Goal: Task Accomplishment & Management: Complete application form

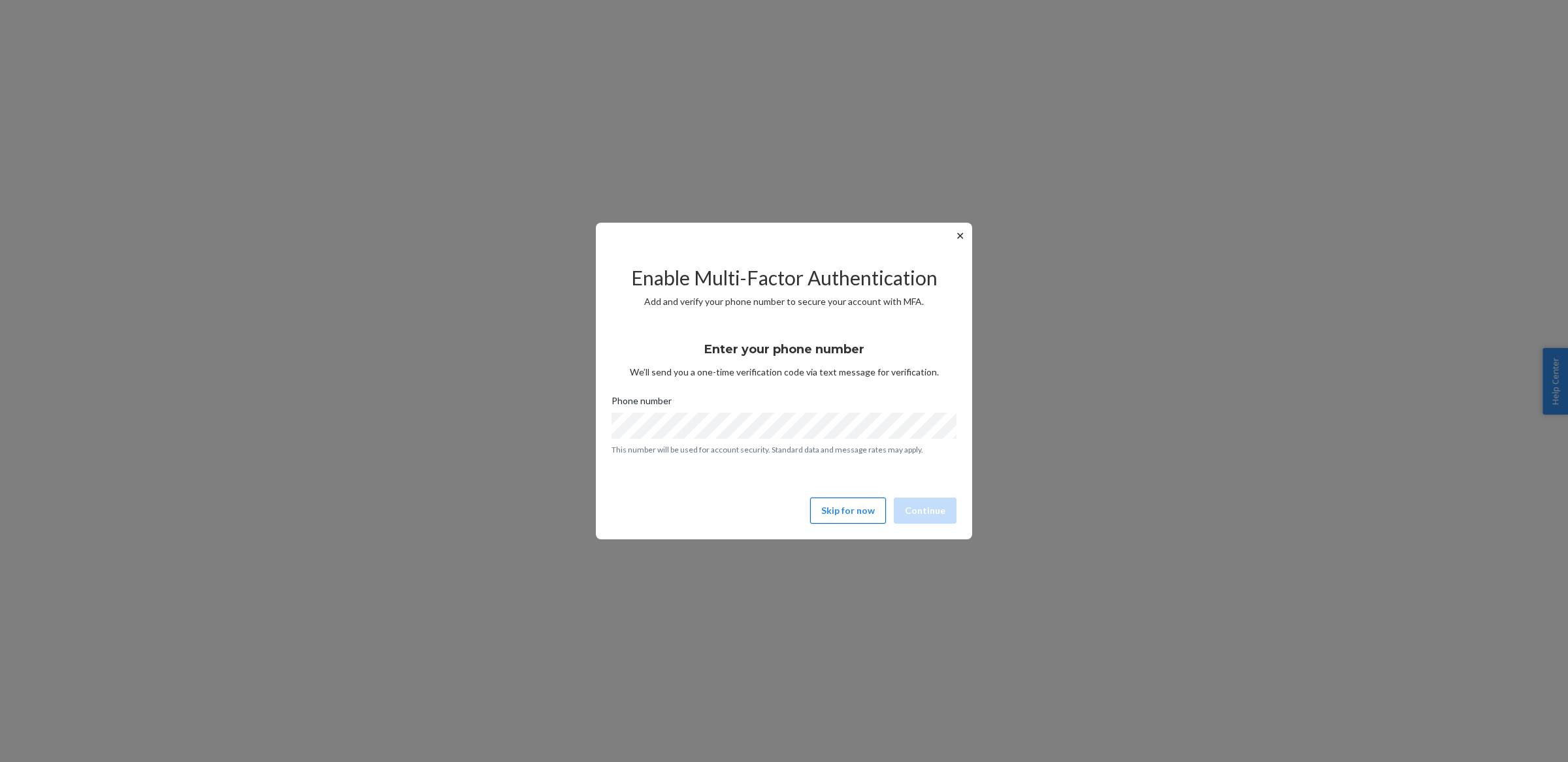
click at [835, 513] on button "Skip for now" at bounding box center [848, 510] width 76 height 26
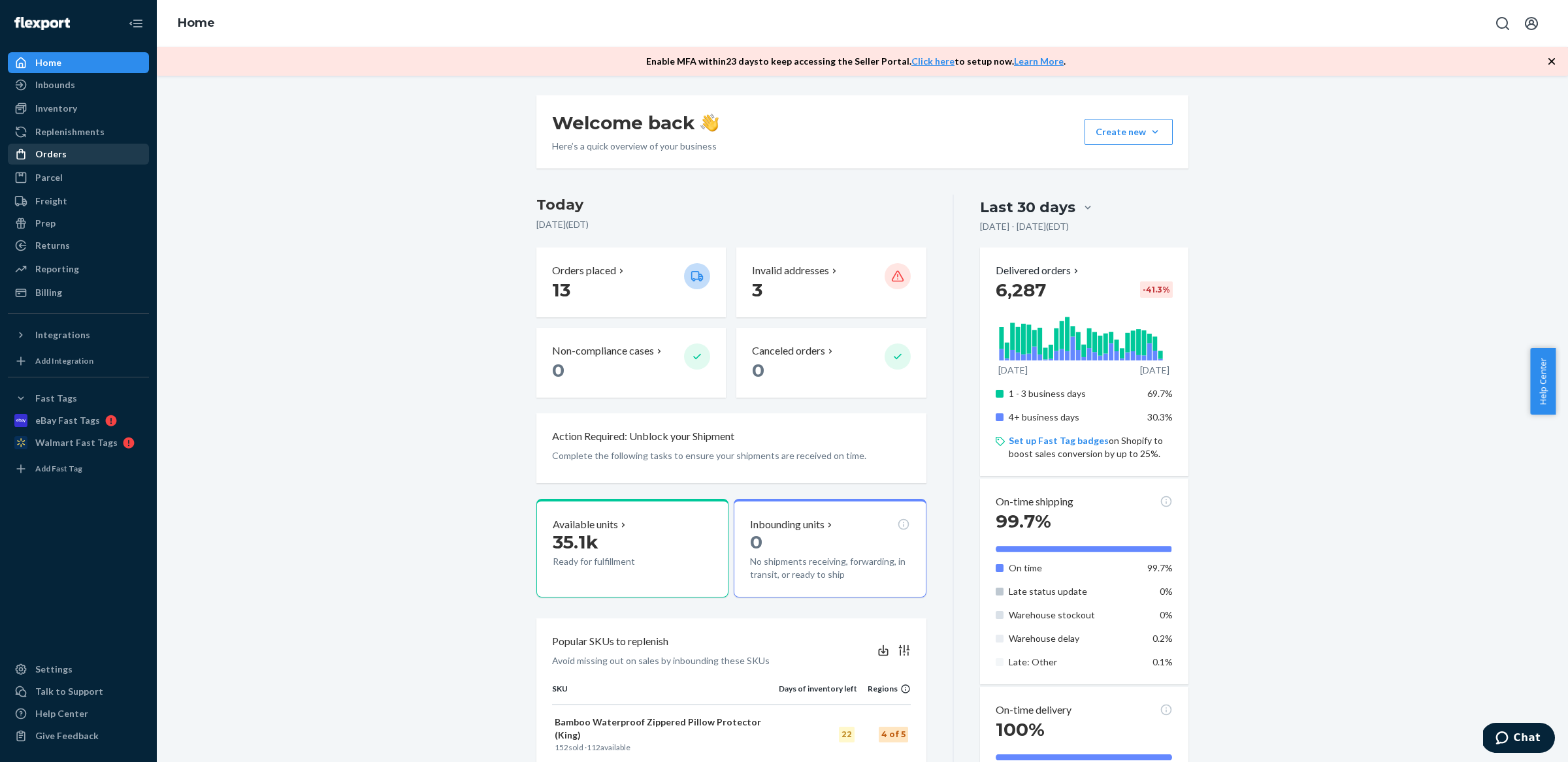
click at [73, 159] on div "Orders" at bounding box center [78, 154] width 139 height 18
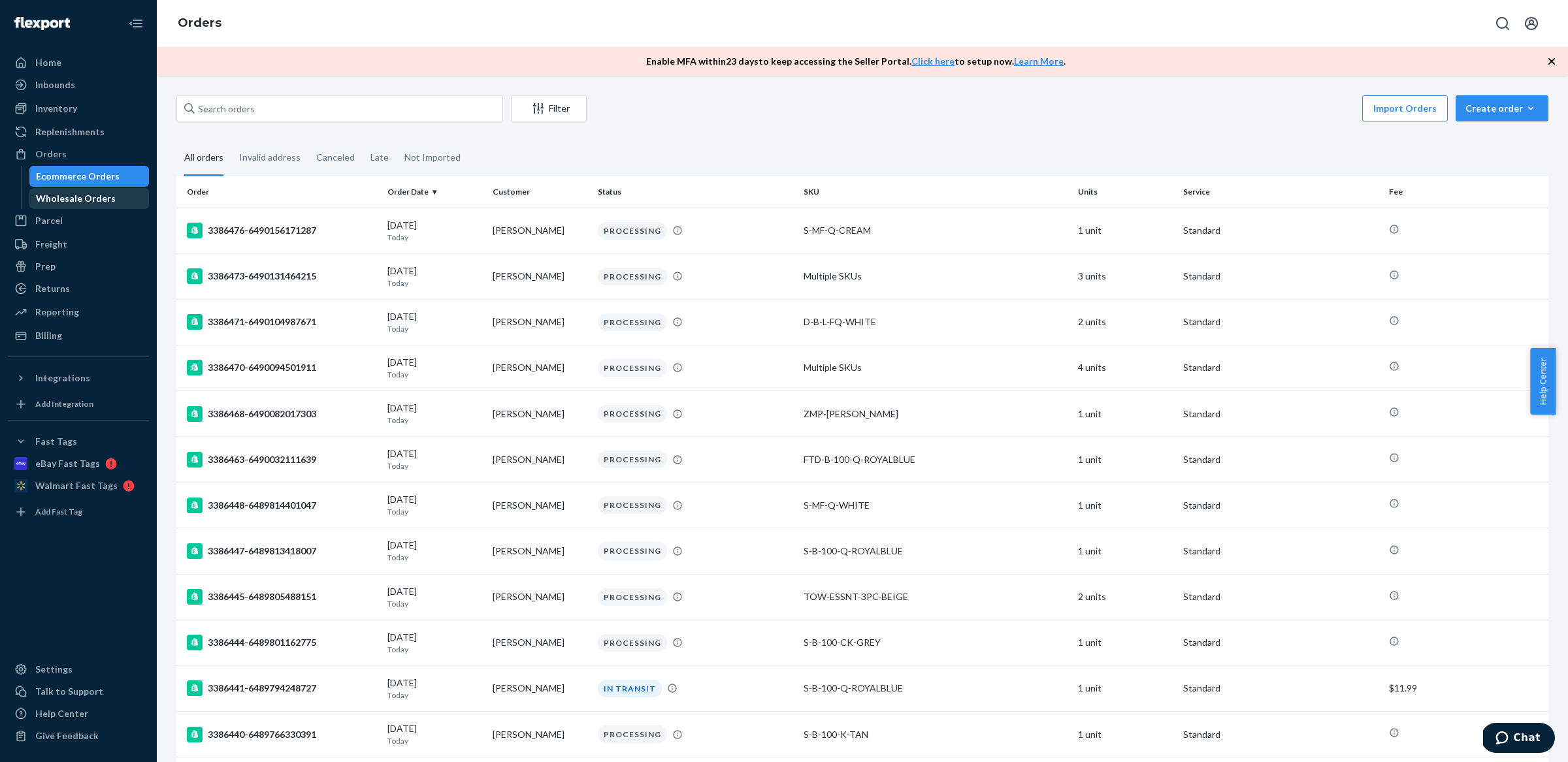
click at [102, 208] on div "Wholesale Orders" at bounding box center [89, 198] width 117 height 18
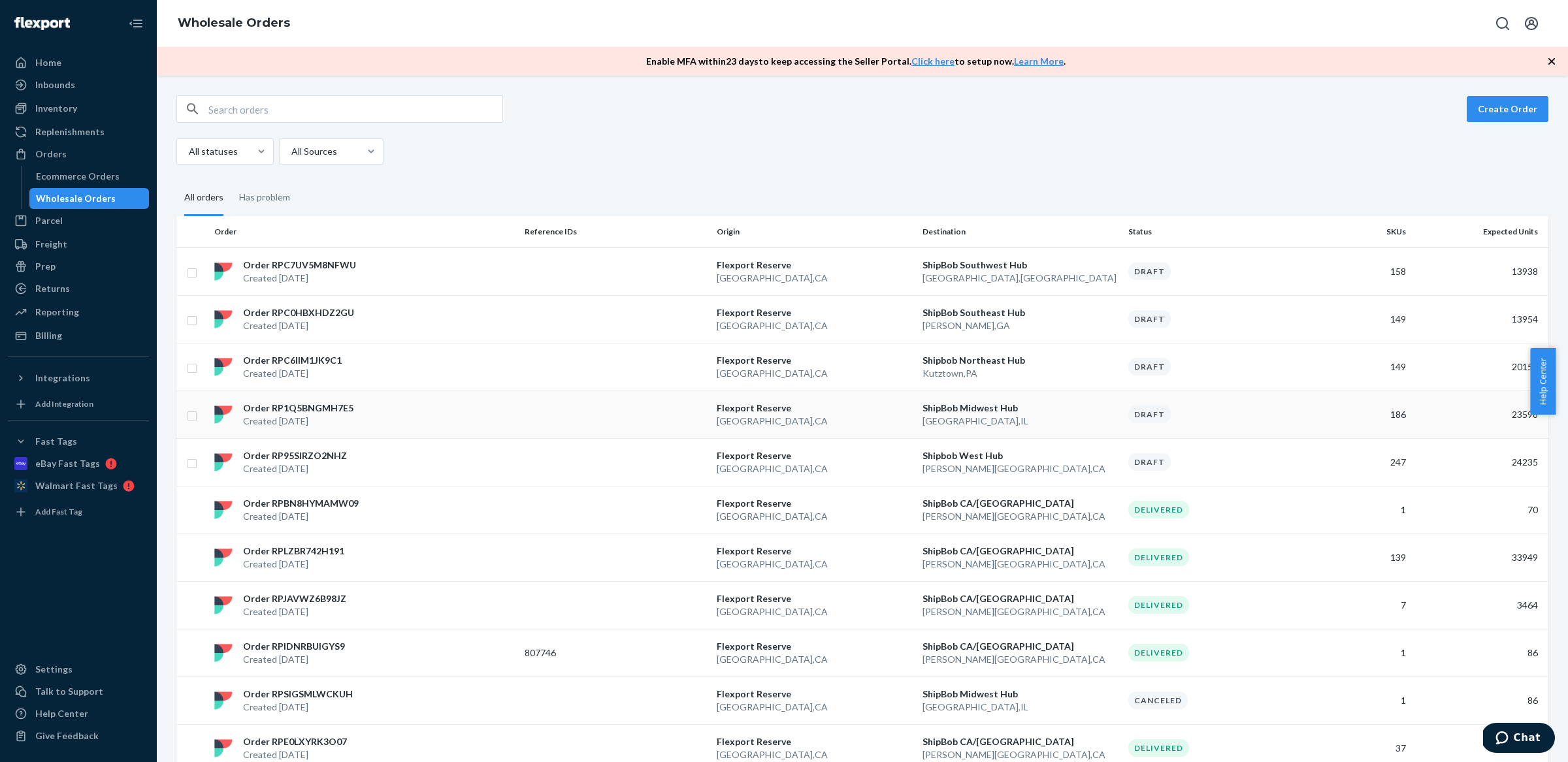
click at [1001, 421] on p "[GEOGRAPHIC_DATA] , [GEOGRAPHIC_DATA]" at bounding box center [1020, 421] width 196 height 13
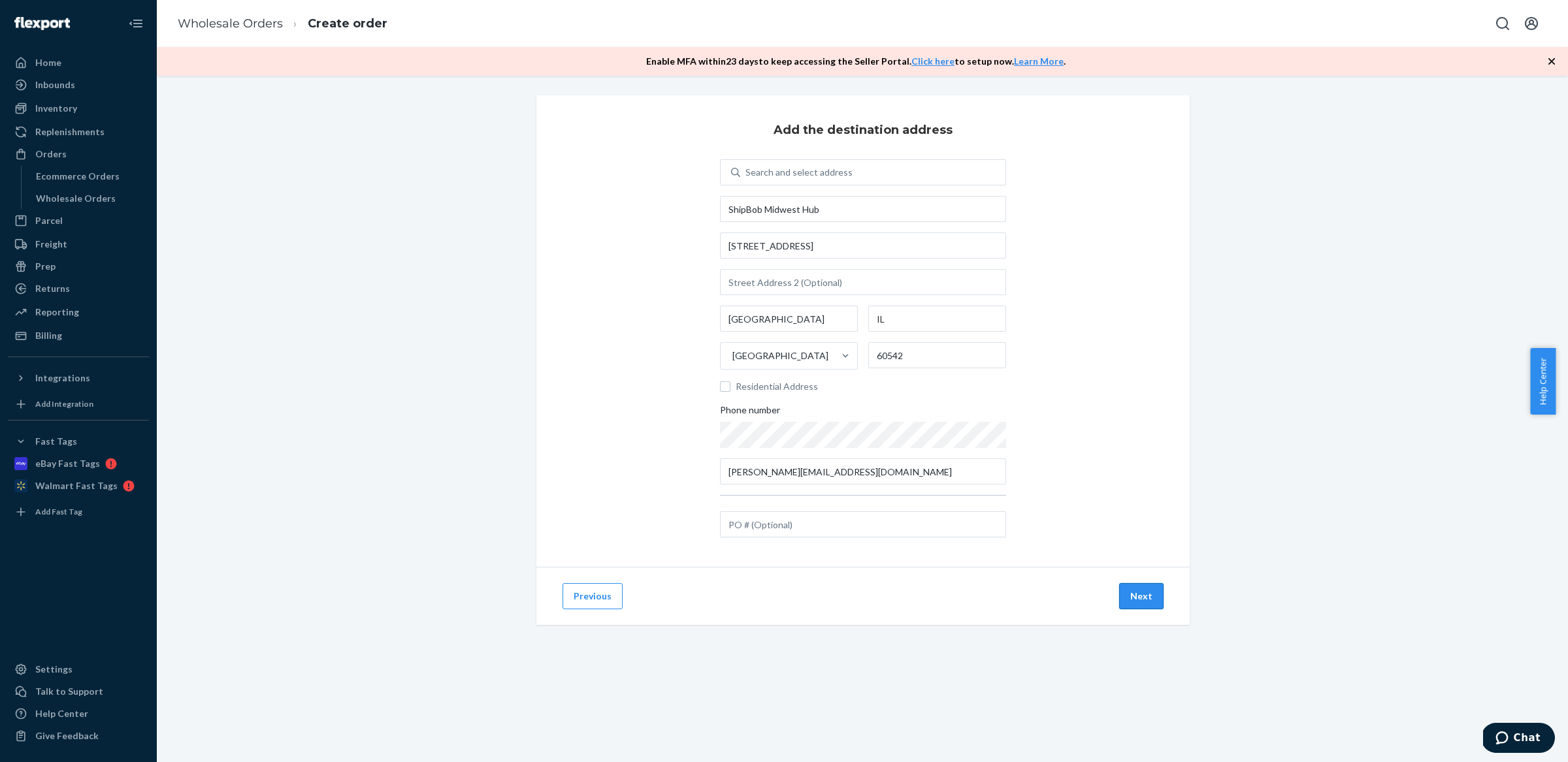
click at [1143, 594] on button "Next" at bounding box center [1141, 596] width 44 height 26
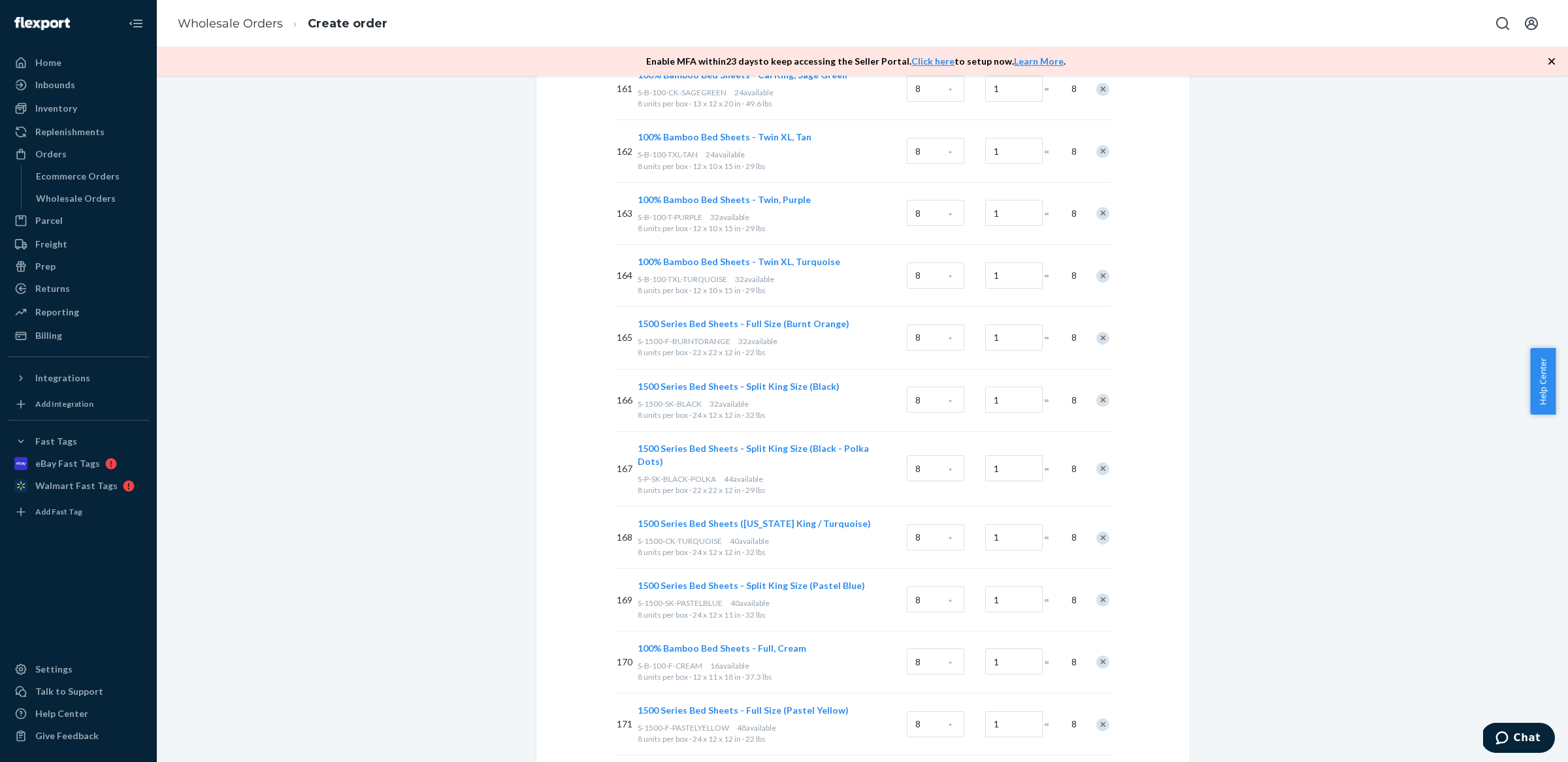
scroll to position [11399, 0]
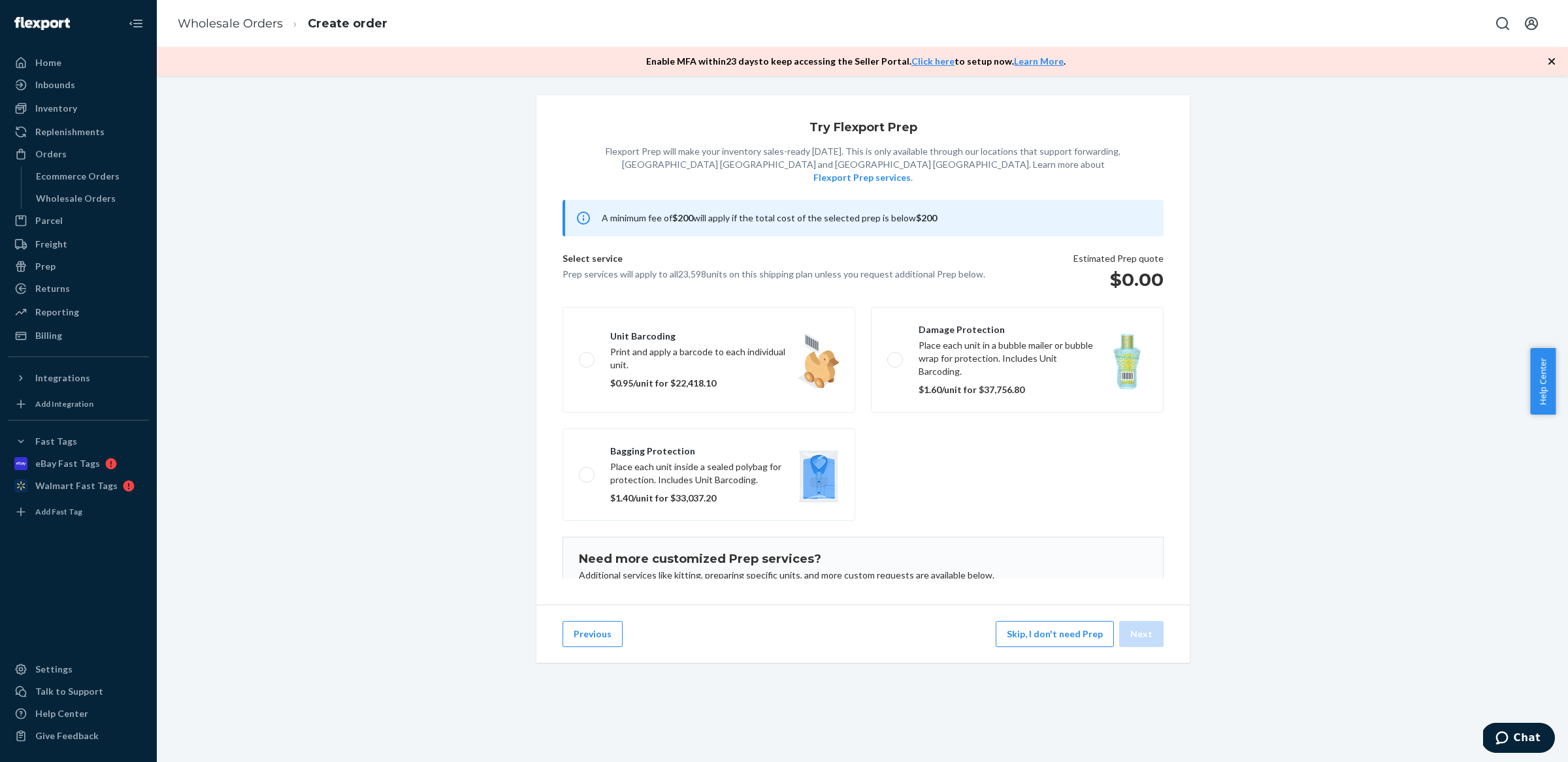
scroll to position [0, 0]
click at [1049, 647] on button "Skip, I don't need Prep" at bounding box center [1055, 634] width 118 height 26
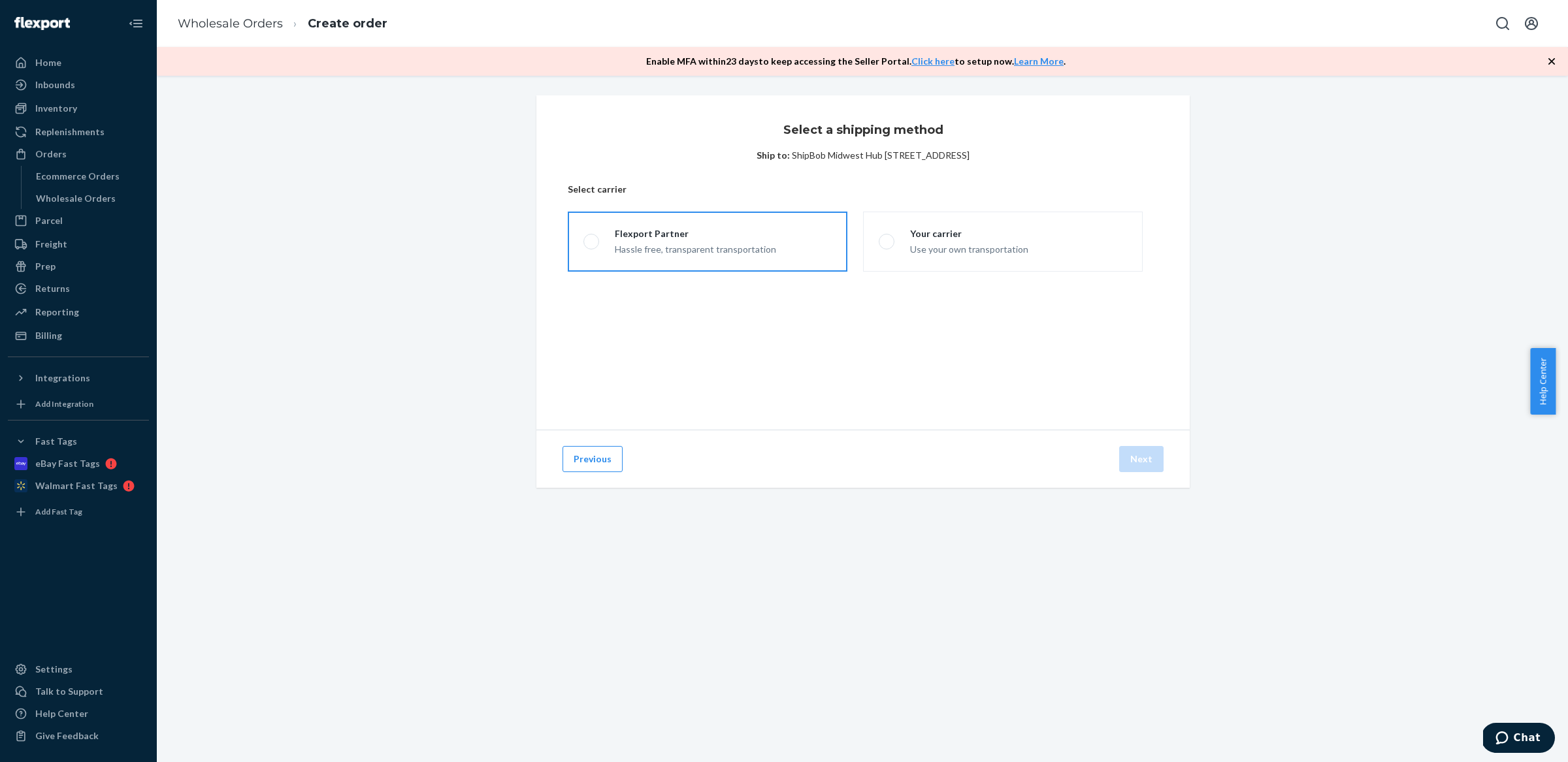
click at [698, 231] on div "Flexport Partner" at bounding box center [695, 234] width 161 height 13
click at [592, 237] on input "Flexport Partner Hassle free, transparent transportation" at bounding box center [587, 242] width 9 height 9
radio input "true"
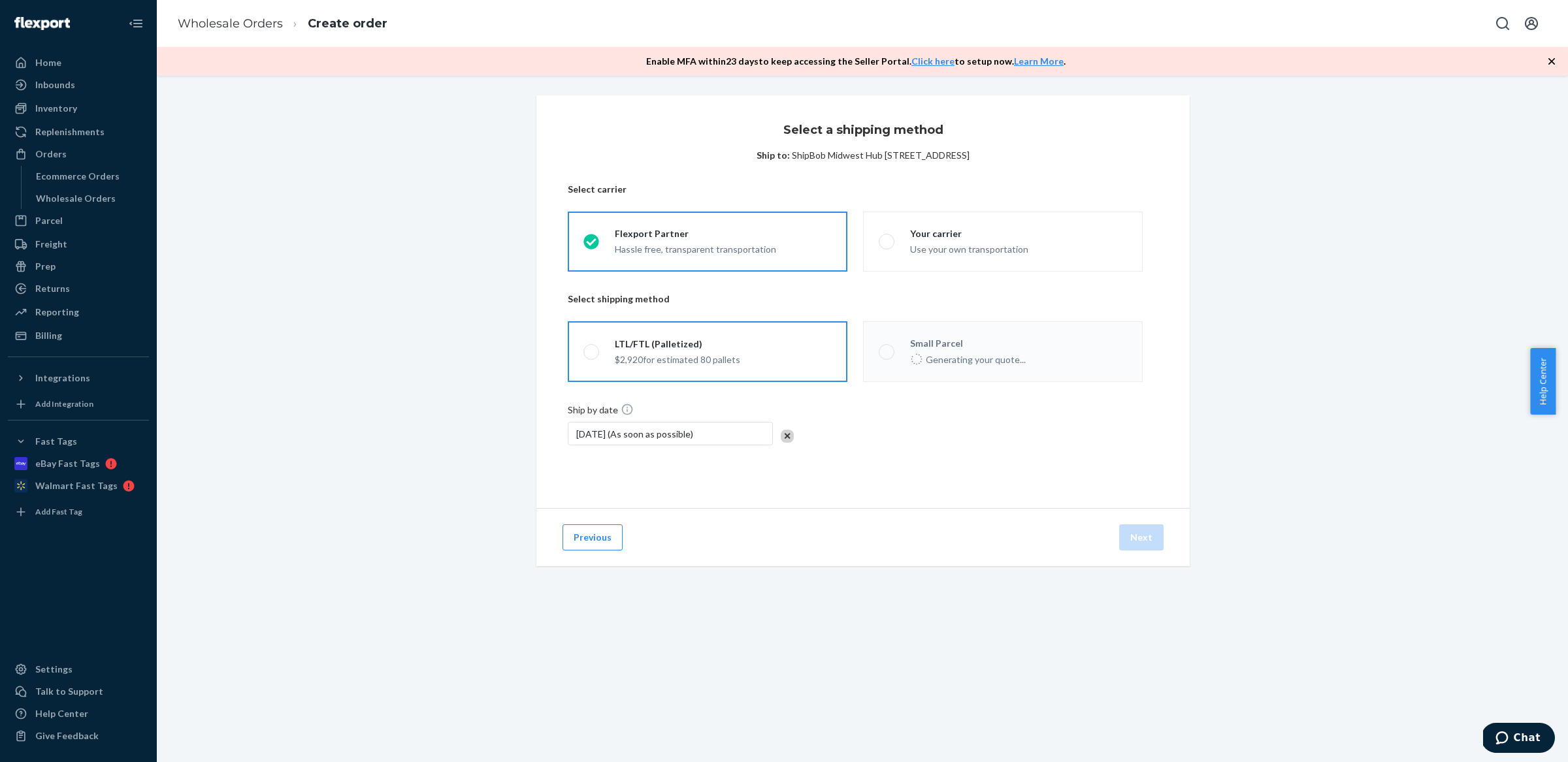
click at [767, 353] on label "LTL/FTL (Palletized) $2,920 for estimated 80 pallets" at bounding box center [707, 351] width 279 height 60
click at [592, 353] on input "LTL/FTL (Palletized) $2,920 for estimated 80 pallets" at bounding box center [587, 352] width 9 height 9
radio input "true"
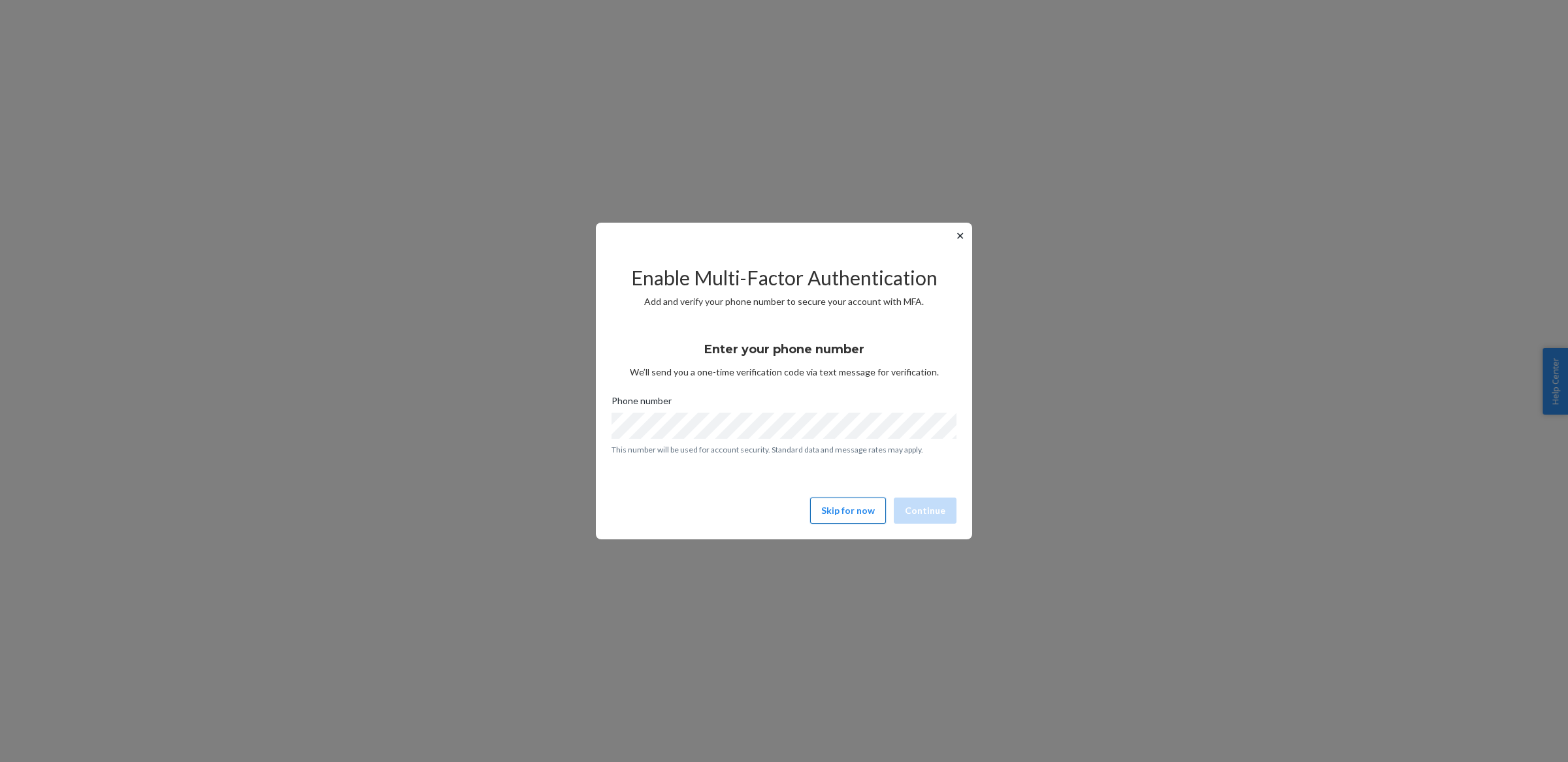
click at [873, 515] on button "Skip for now" at bounding box center [848, 510] width 76 height 26
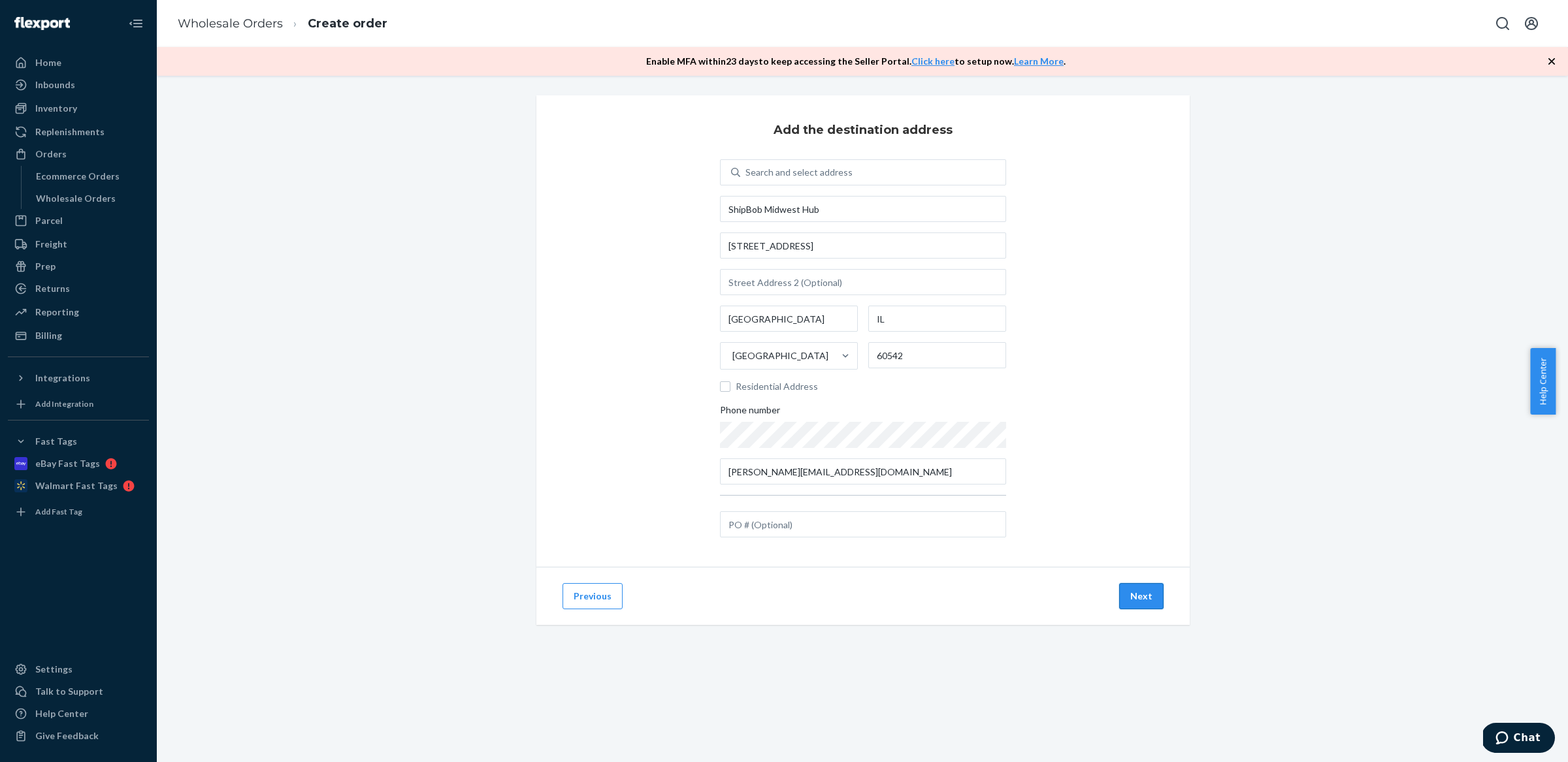
click at [1130, 594] on button "Next" at bounding box center [1141, 596] width 44 height 26
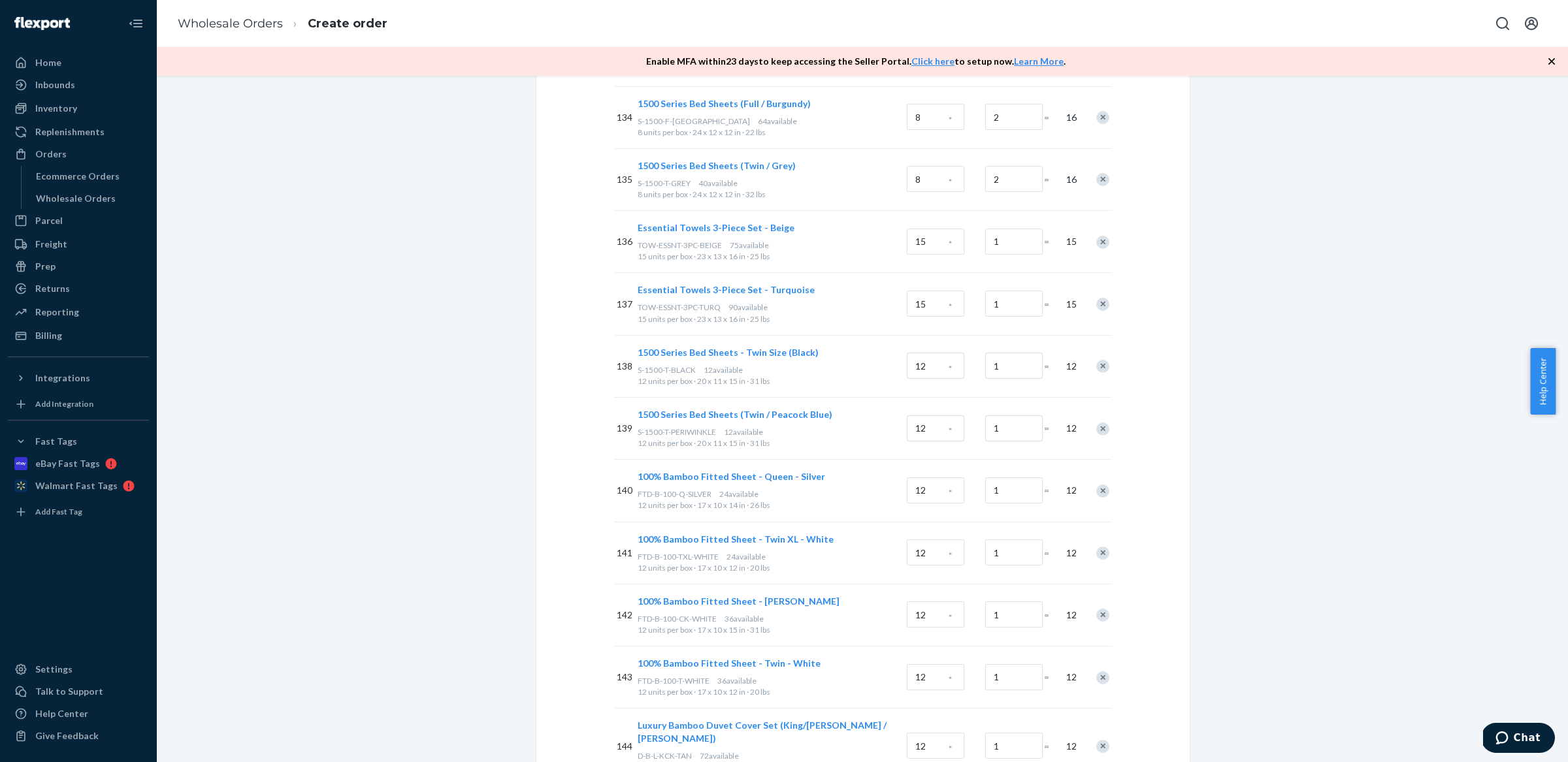
scroll to position [11394, 0]
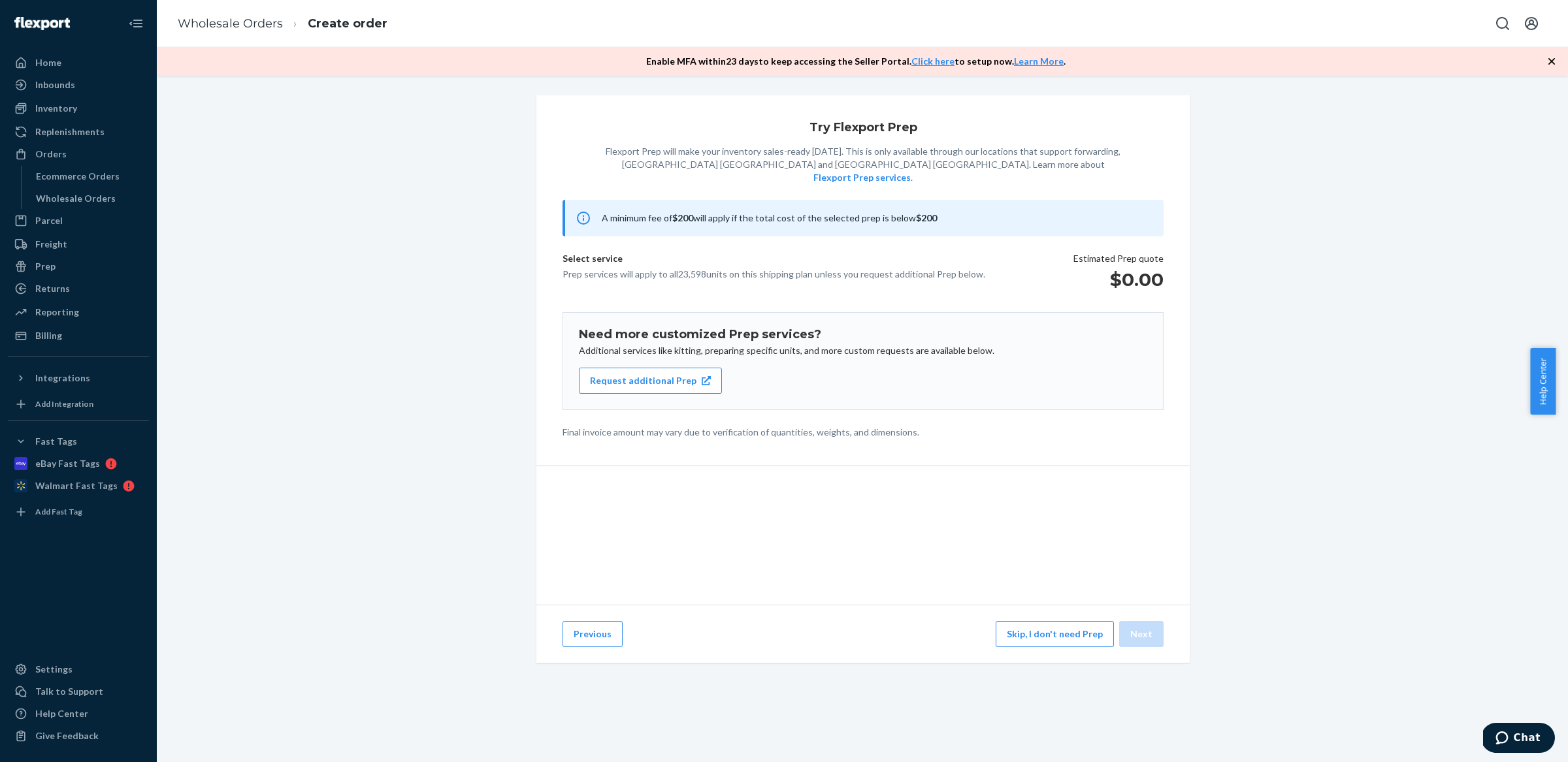
scroll to position [0, 0]
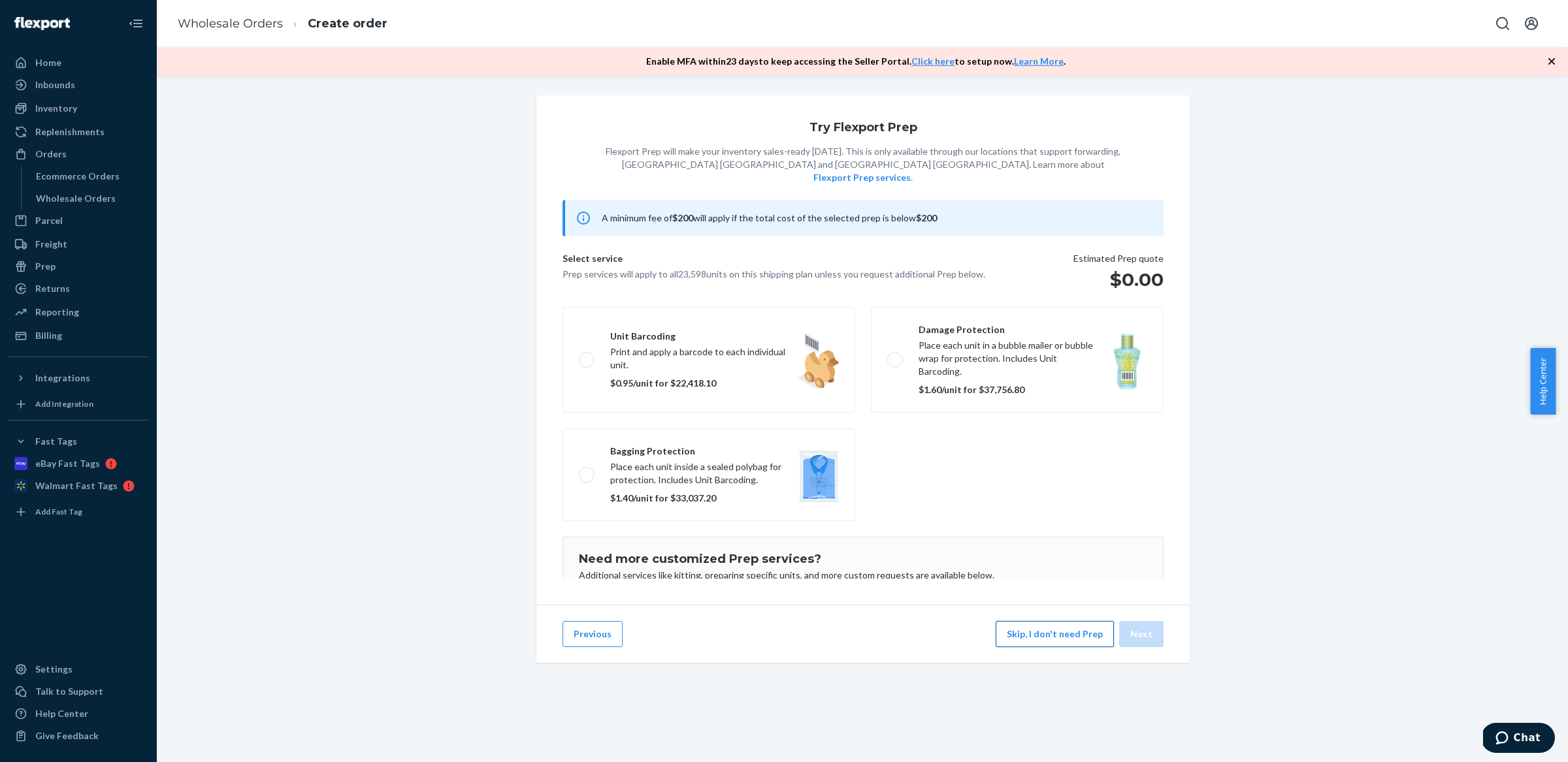
click at [1055, 647] on button "Skip, I don't need Prep" at bounding box center [1055, 634] width 118 height 26
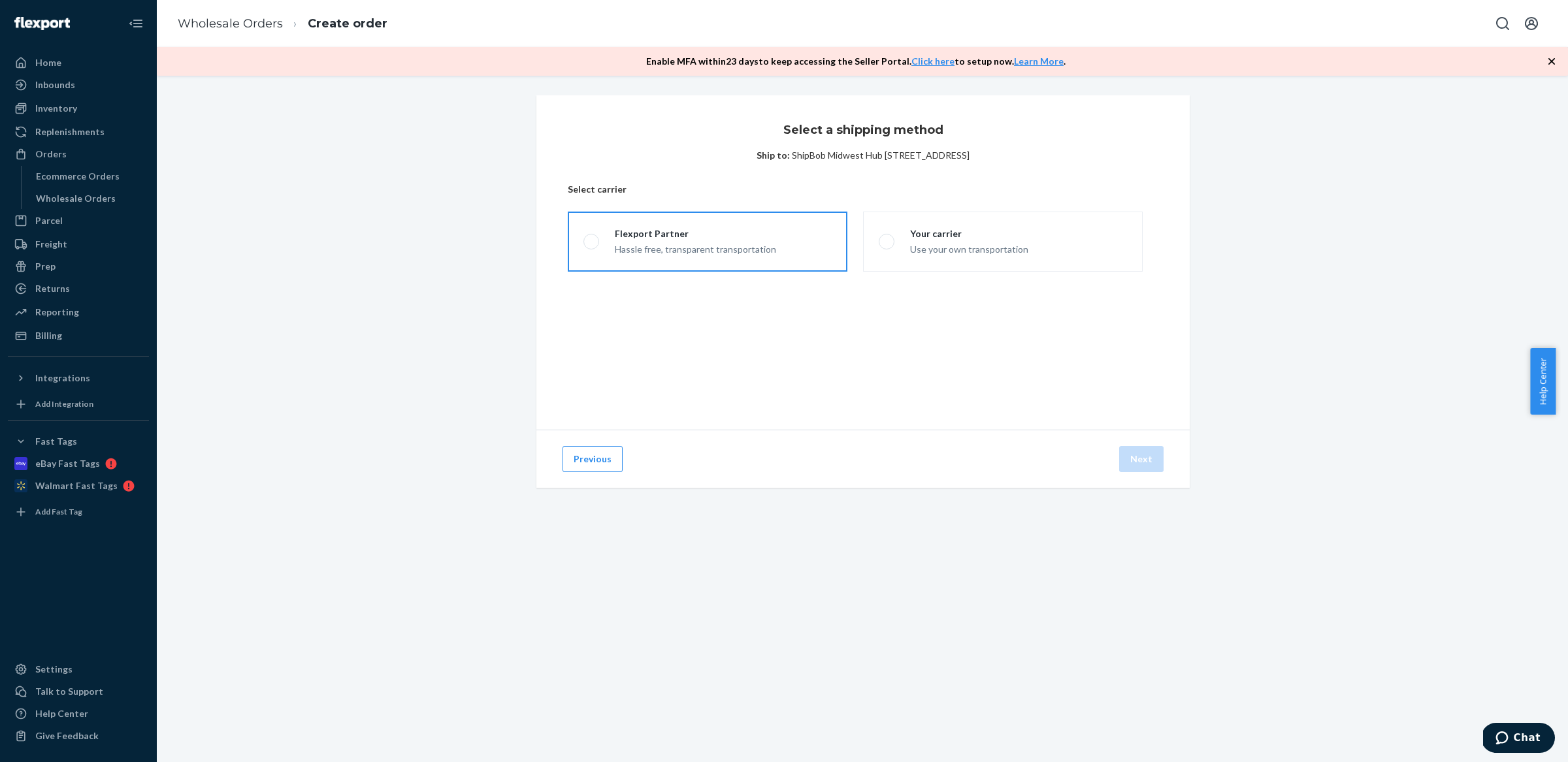
click at [738, 232] on div "Flexport Partner" at bounding box center [695, 234] width 161 height 13
click at [592, 237] on input "Flexport Partner Hassle free, transparent transportation" at bounding box center [587, 242] width 9 height 9
radio input "true"
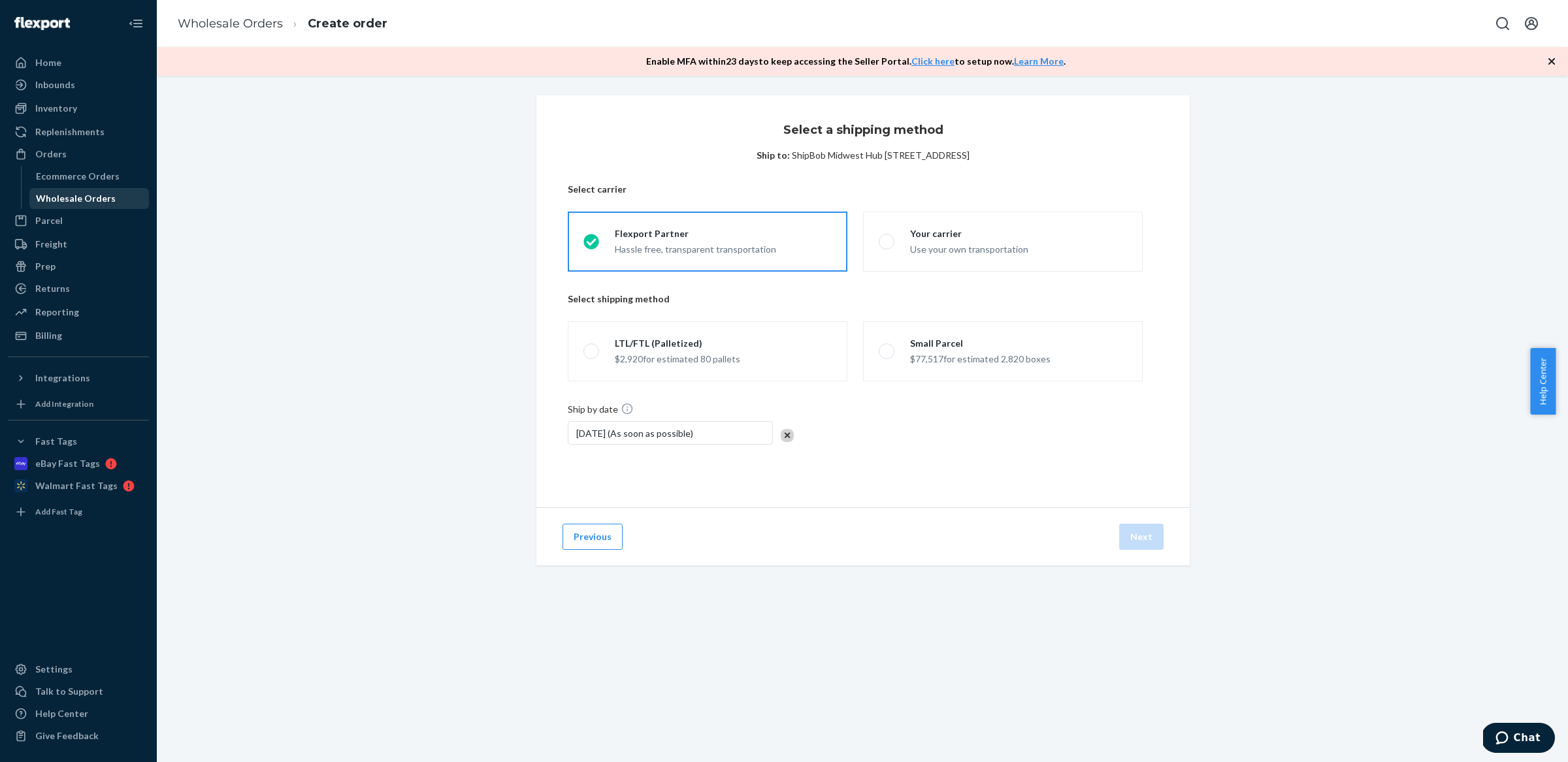
click at [85, 202] on div "Wholesale Orders" at bounding box center [76, 198] width 80 height 13
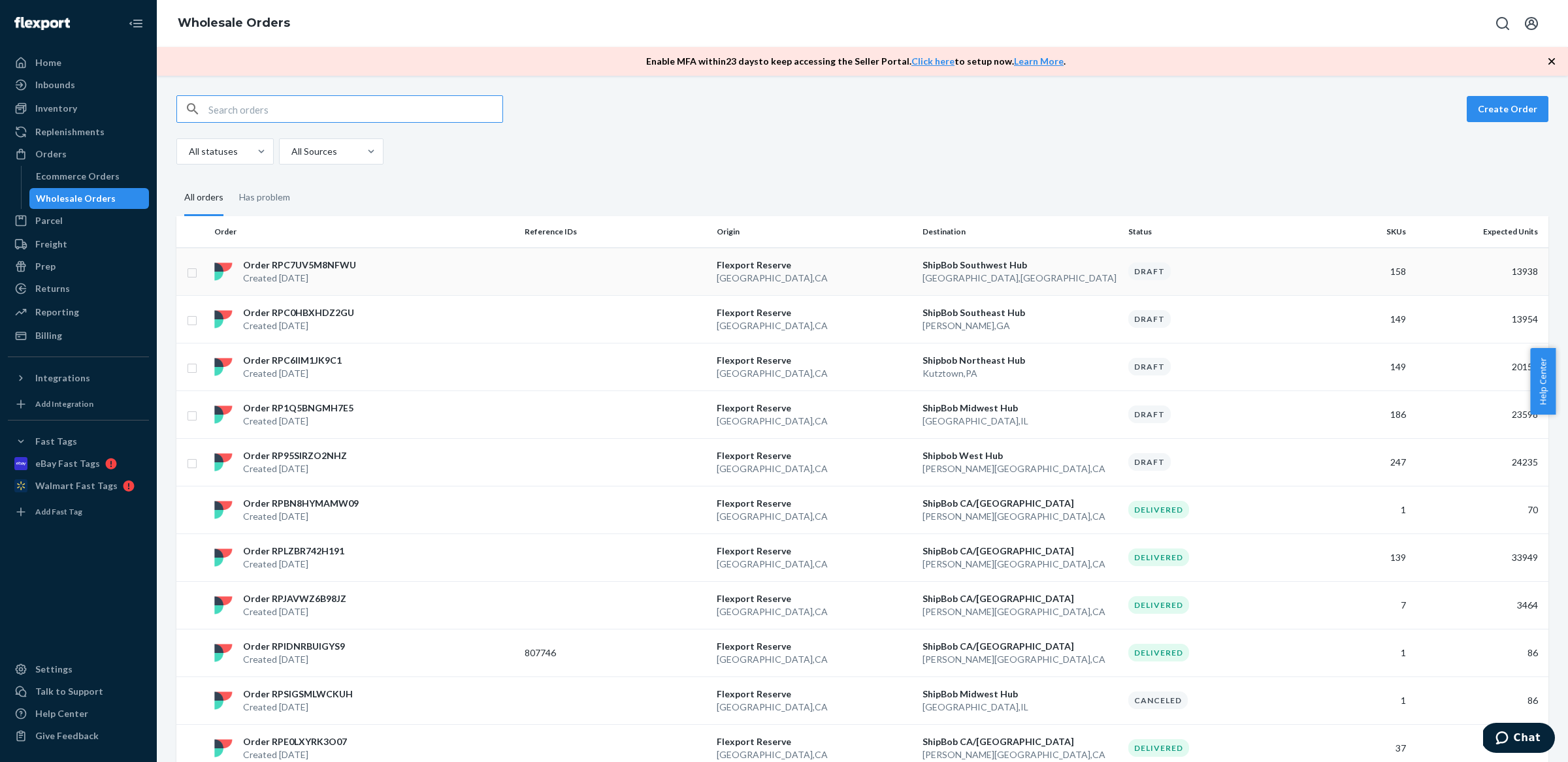
click at [471, 269] on div "Order RPC7UV5M8NFWU Created Sep 19, 2025" at bounding box center [364, 272] width 310 height 26
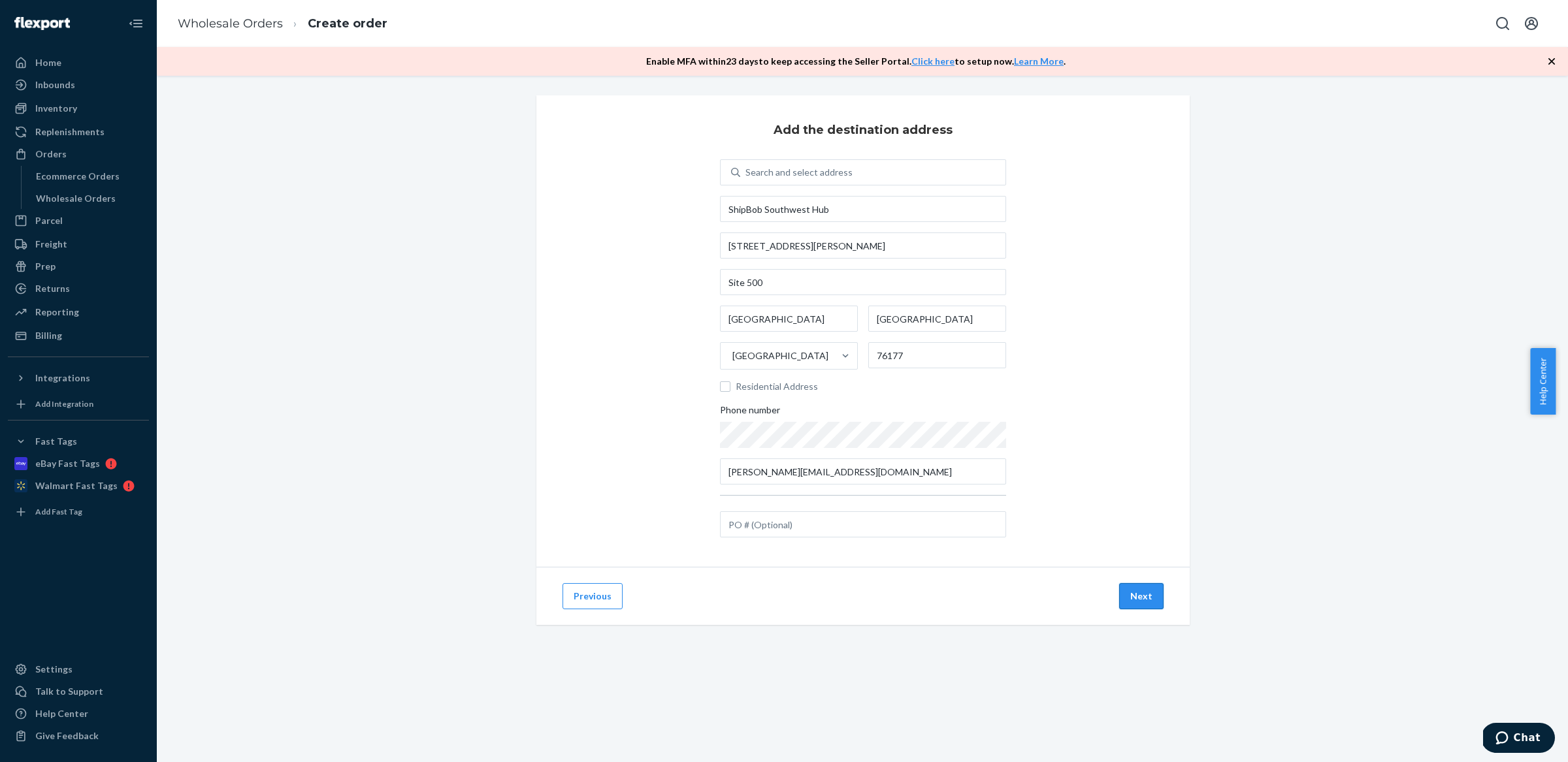
click at [1136, 599] on button "Next" at bounding box center [1141, 596] width 44 height 26
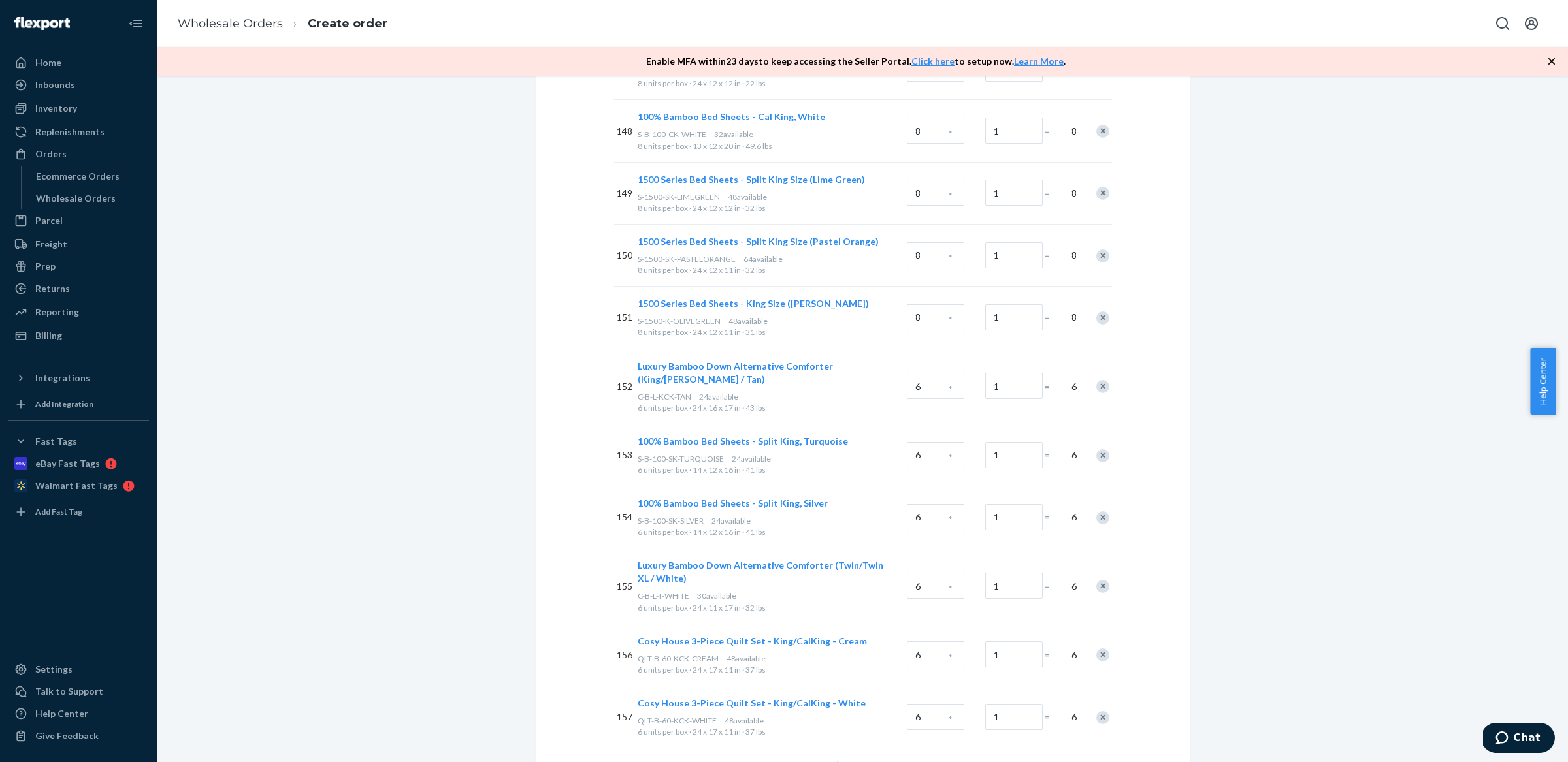
scroll to position [9647, 0]
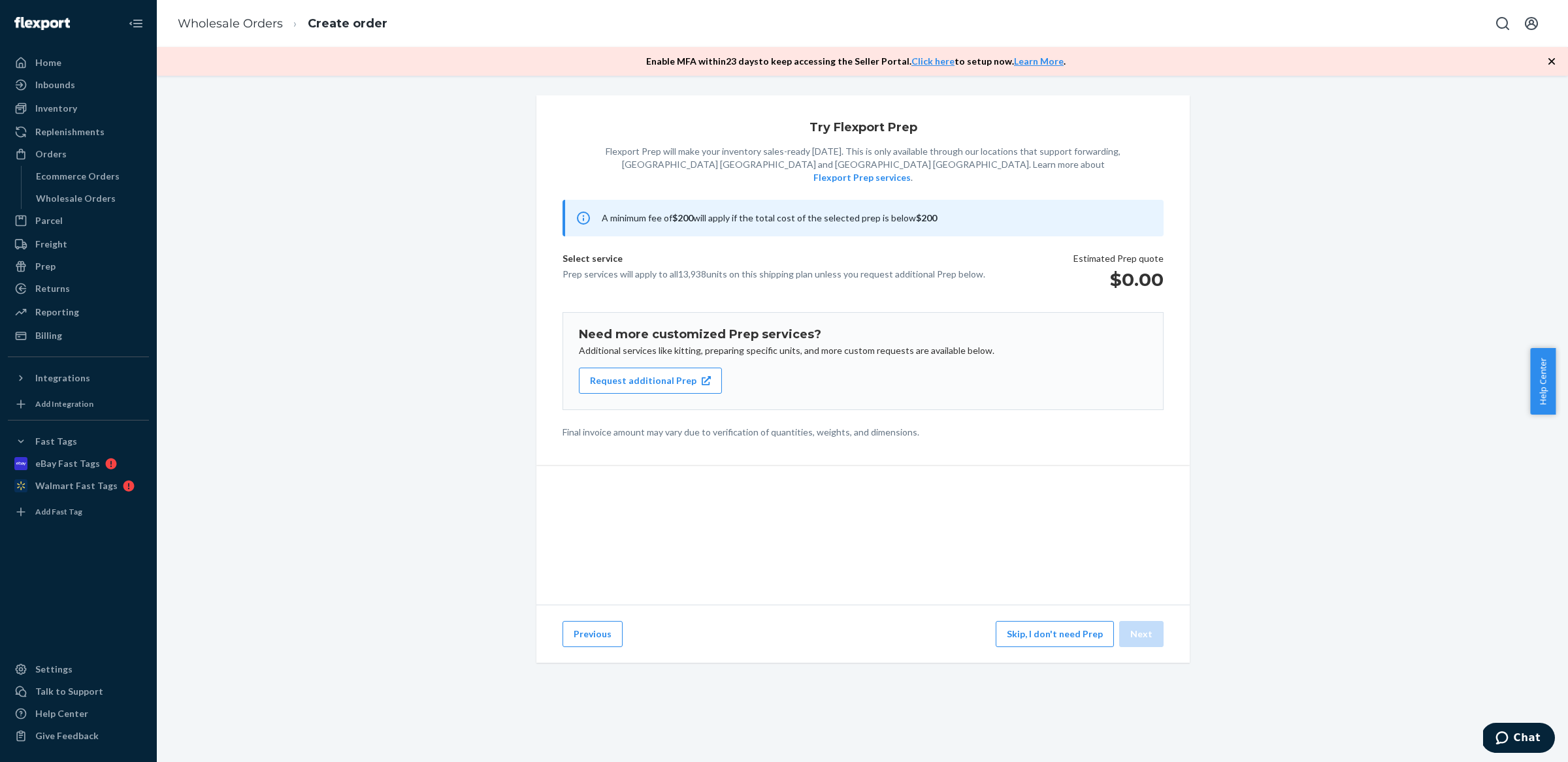
scroll to position [0, 0]
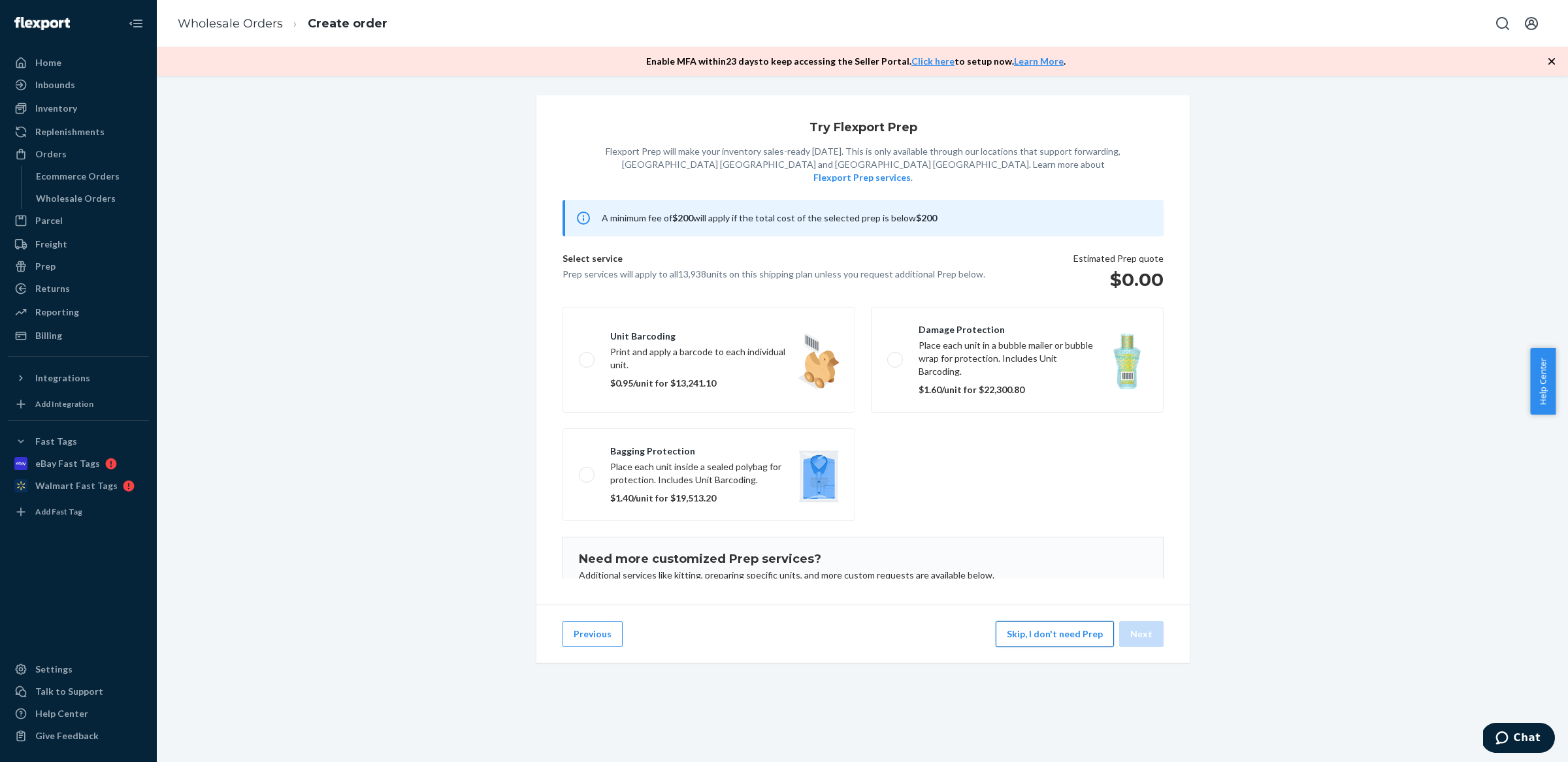
click at [1055, 647] on button "Skip, I don't need Prep" at bounding box center [1055, 634] width 118 height 26
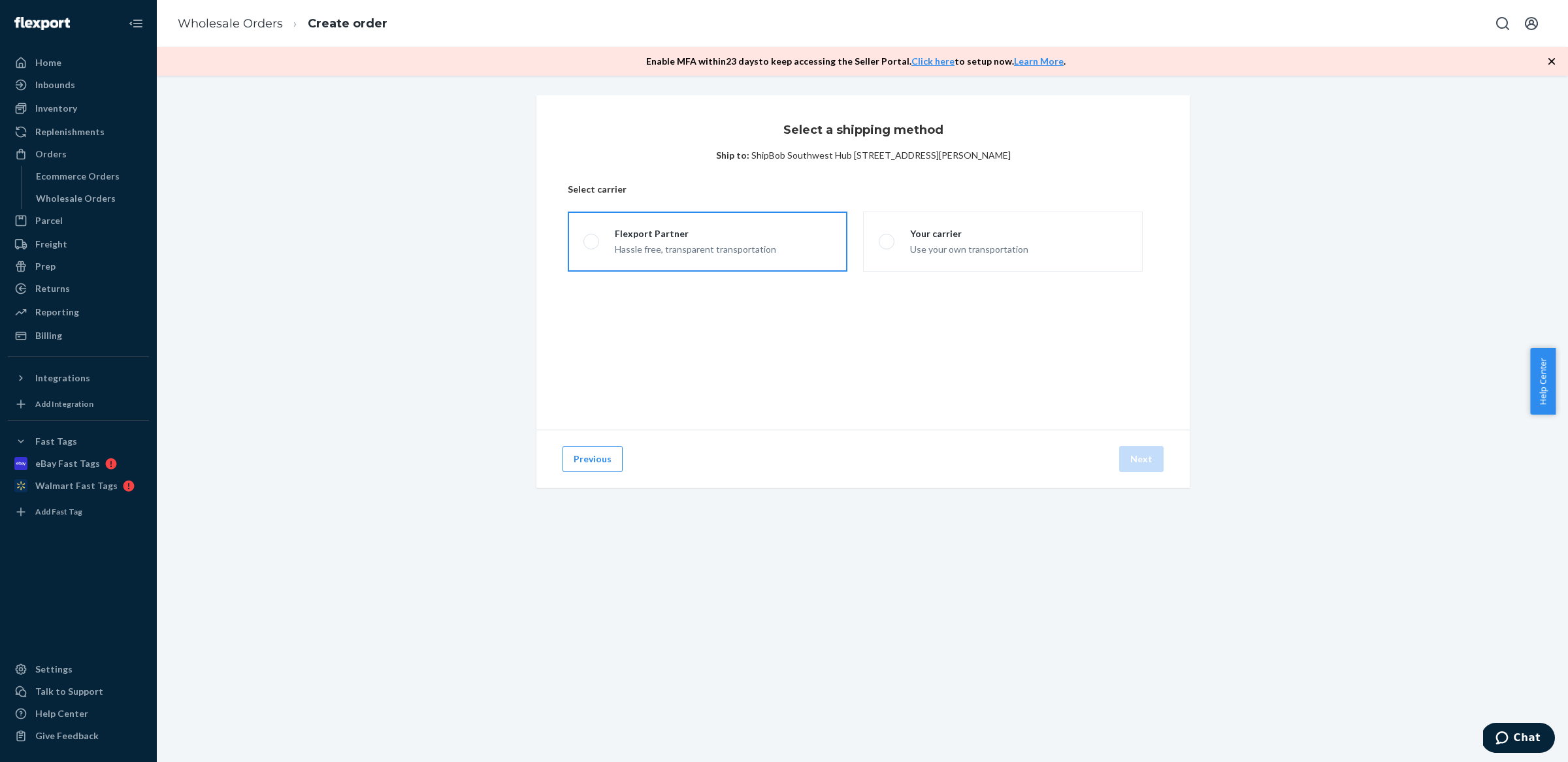
click at [730, 224] on label "Flexport Partner Hassle free, transparent transportation" at bounding box center [707, 242] width 279 height 60
click at [592, 237] on input "Flexport Partner Hassle free, transparent transportation" at bounding box center [587, 242] width 9 height 9
radio input "true"
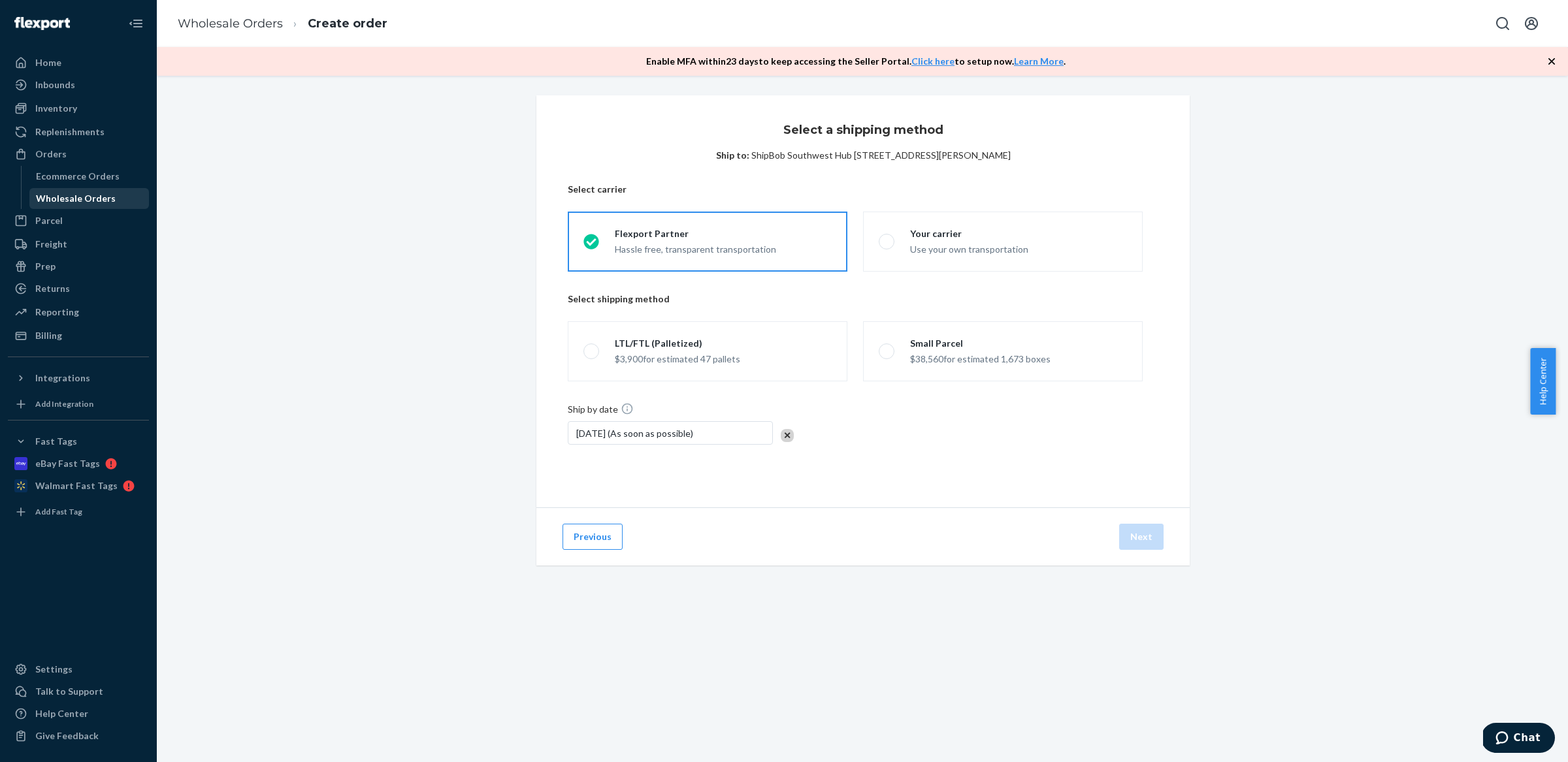
click at [60, 197] on div "Wholesale Orders" at bounding box center [76, 198] width 80 height 13
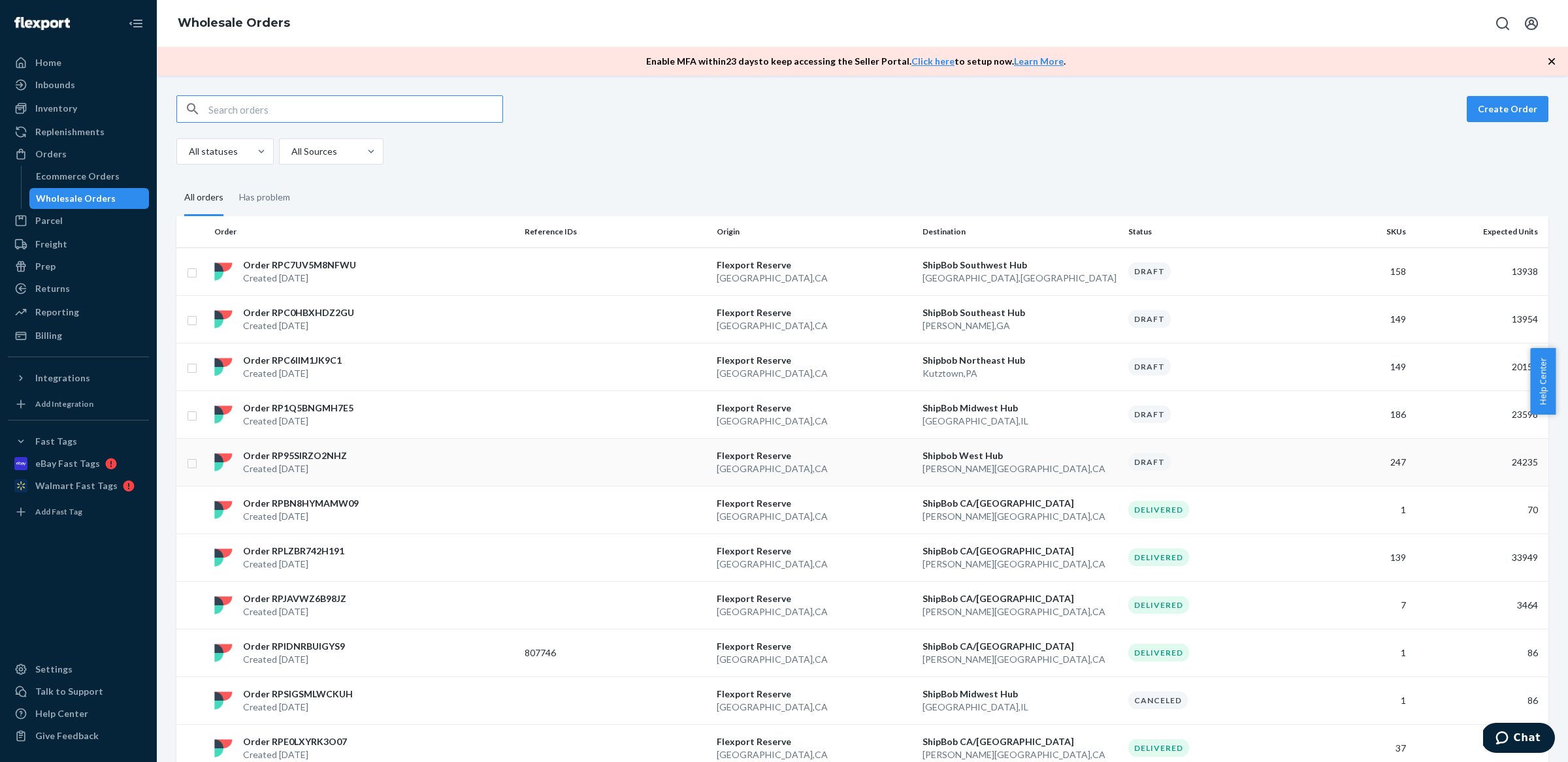
click at [691, 471] on td at bounding box center [615, 461] width 192 height 48
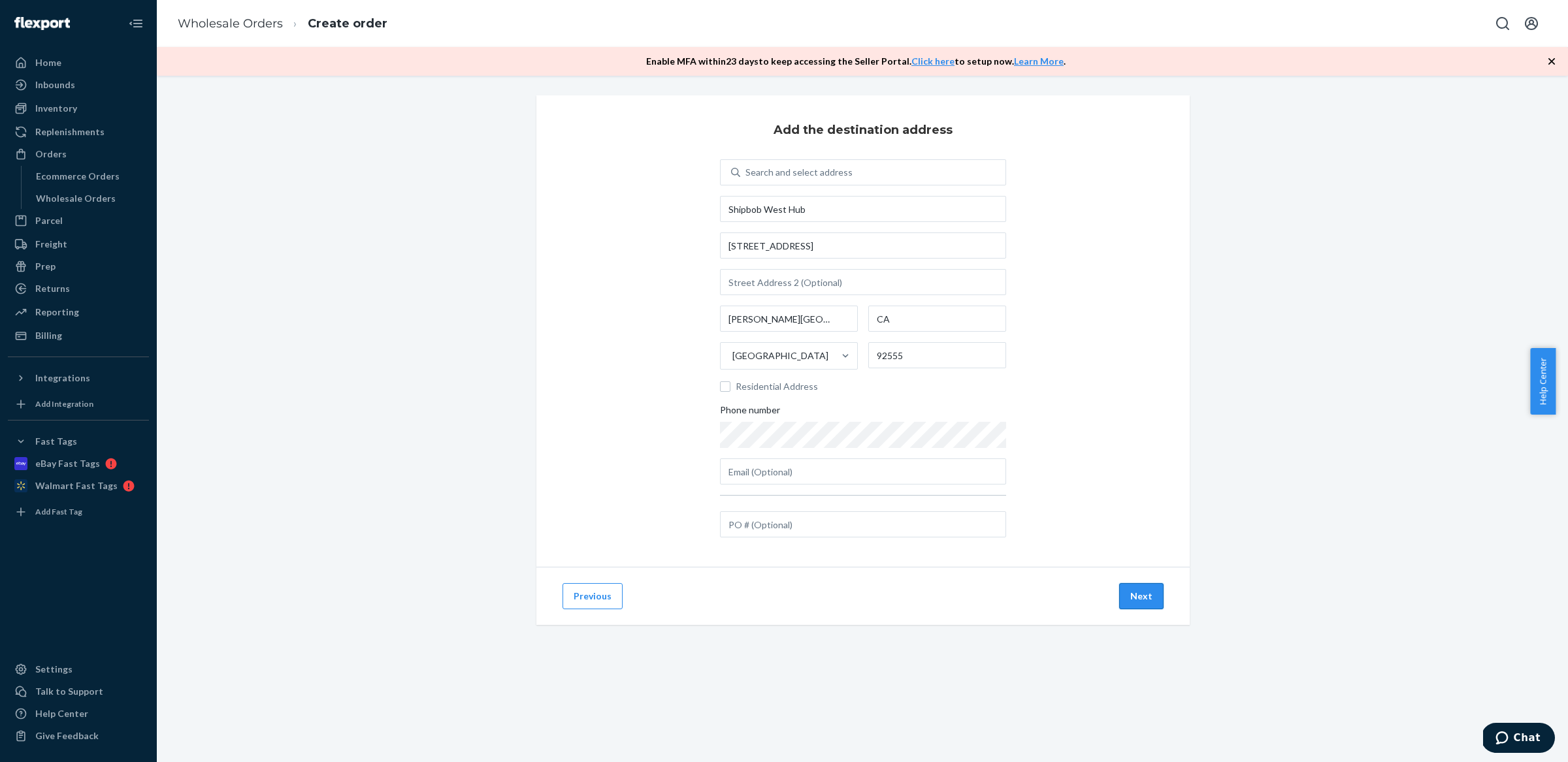
click at [1149, 596] on button "Next" at bounding box center [1141, 596] width 44 height 26
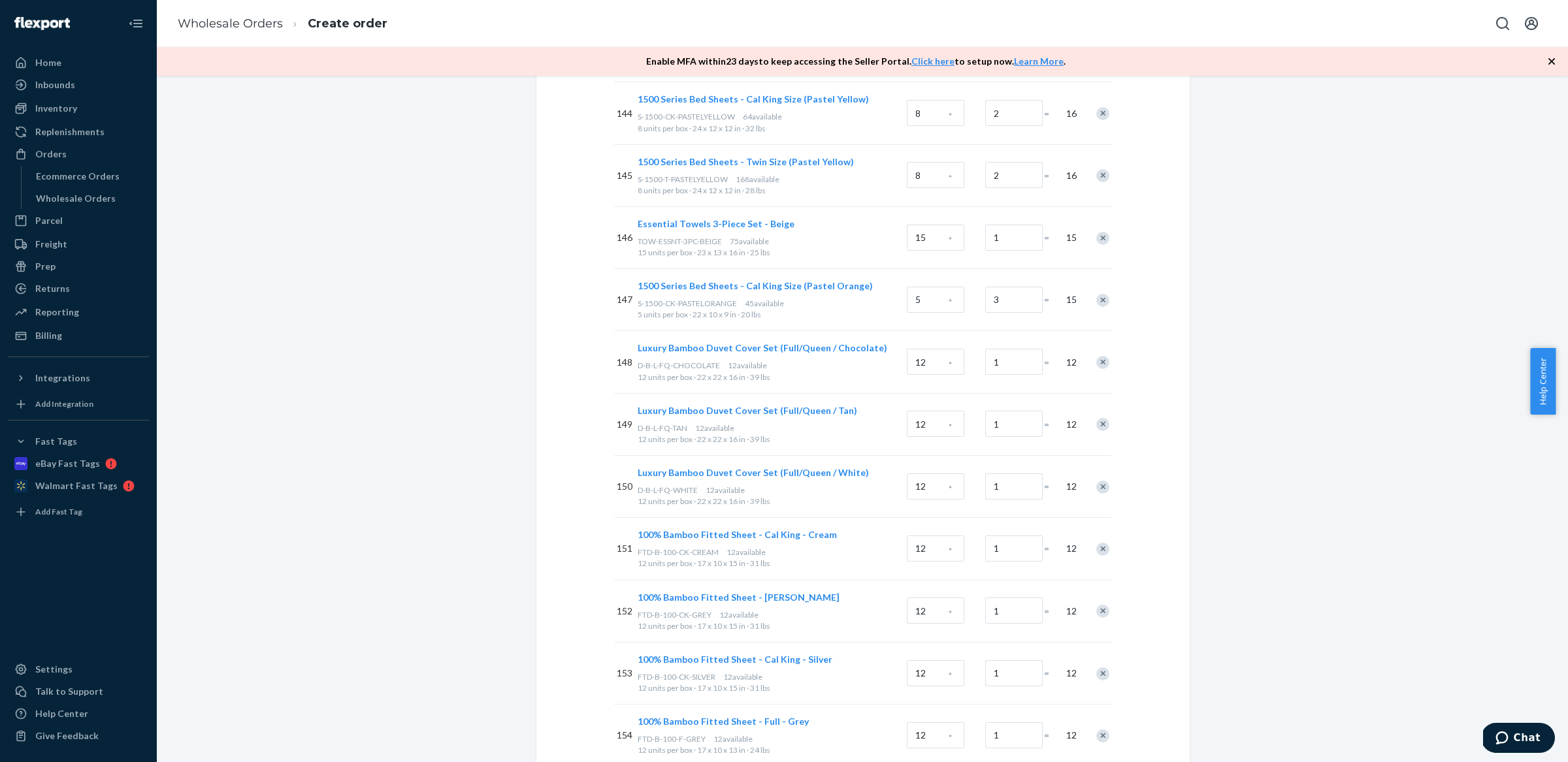
scroll to position [15236, 0]
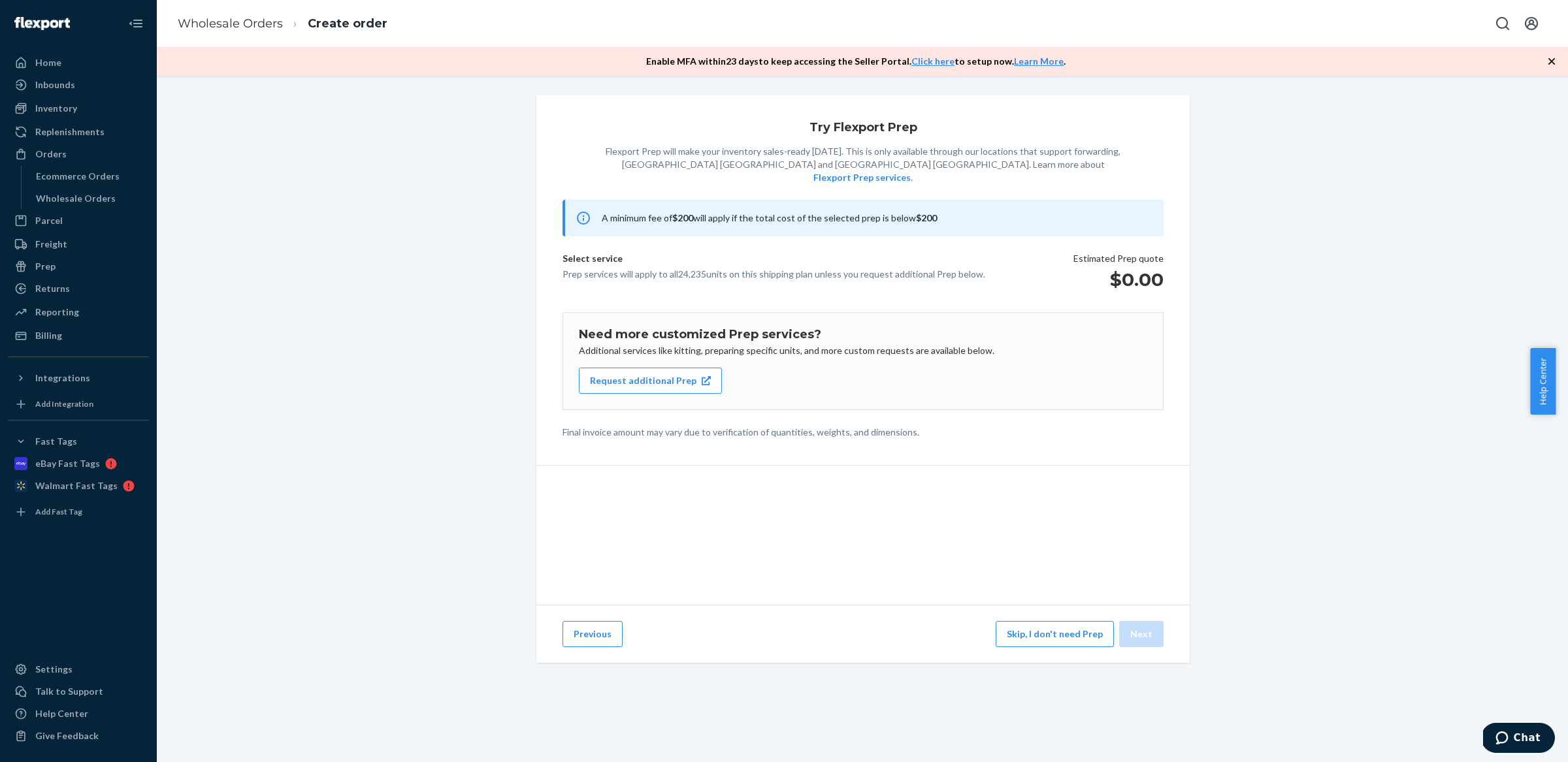
scroll to position [0, 0]
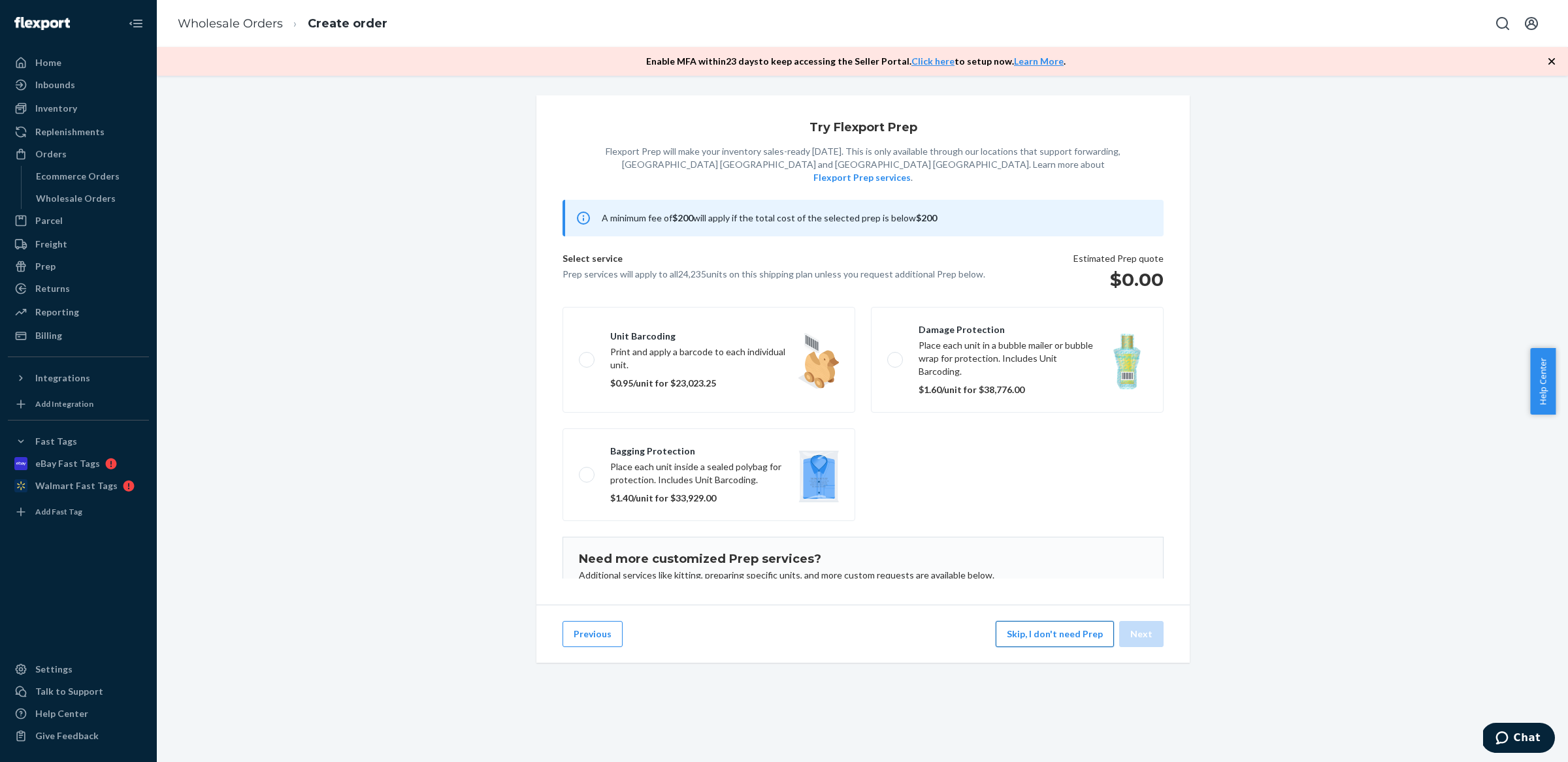
click at [1069, 647] on button "Skip, I don't need Prep" at bounding box center [1055, 634] width 118 height 26
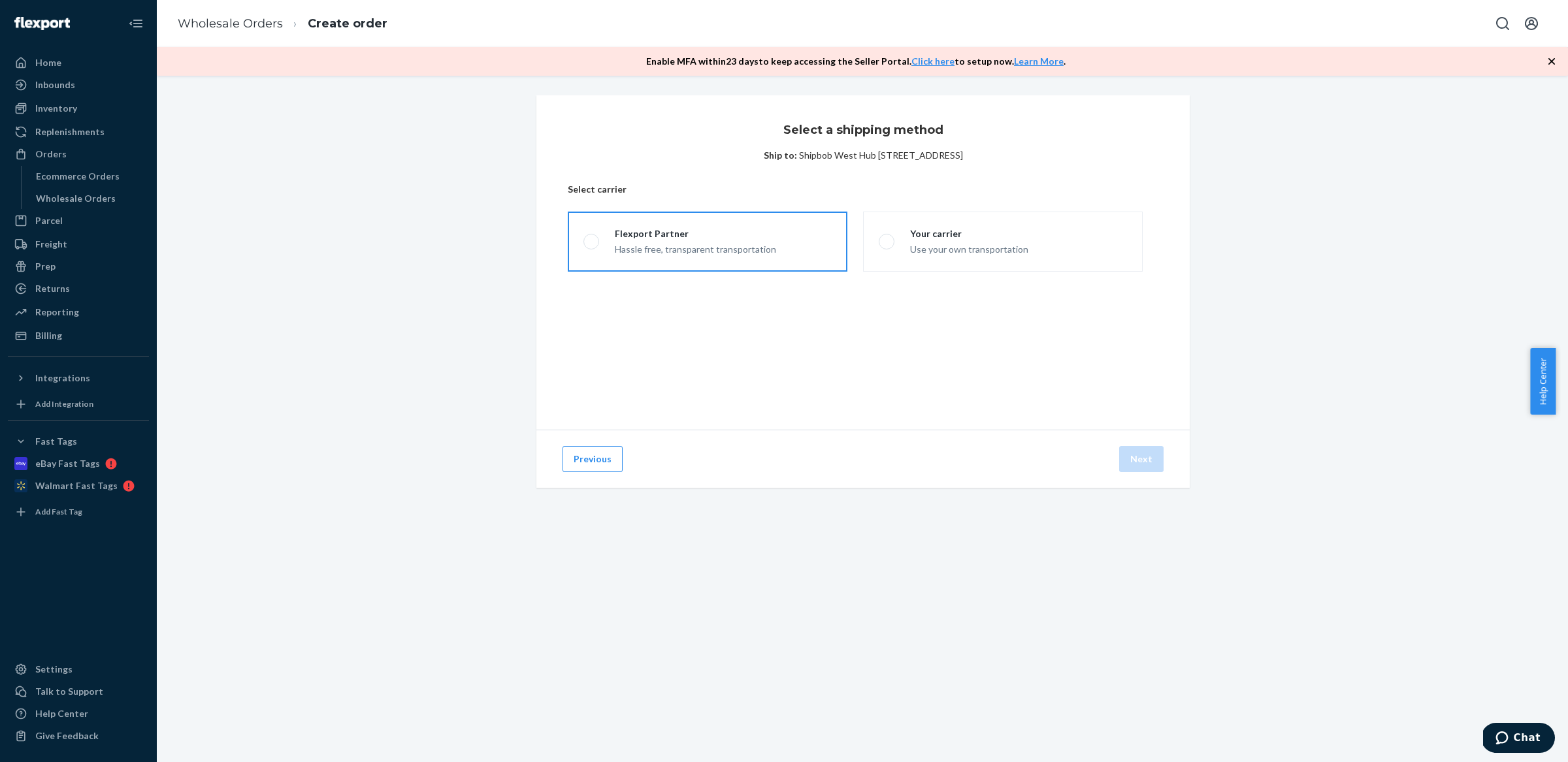
click at [709, 240] on div "Hassle free, transparent transportation" at bounding box center [695, 248] width 161 height 16
click at [592, 240] on input "Flexport Partner Hassle free, transparent transportation" at bounding box center [587, 242] width 9 height 9
radio input "true"
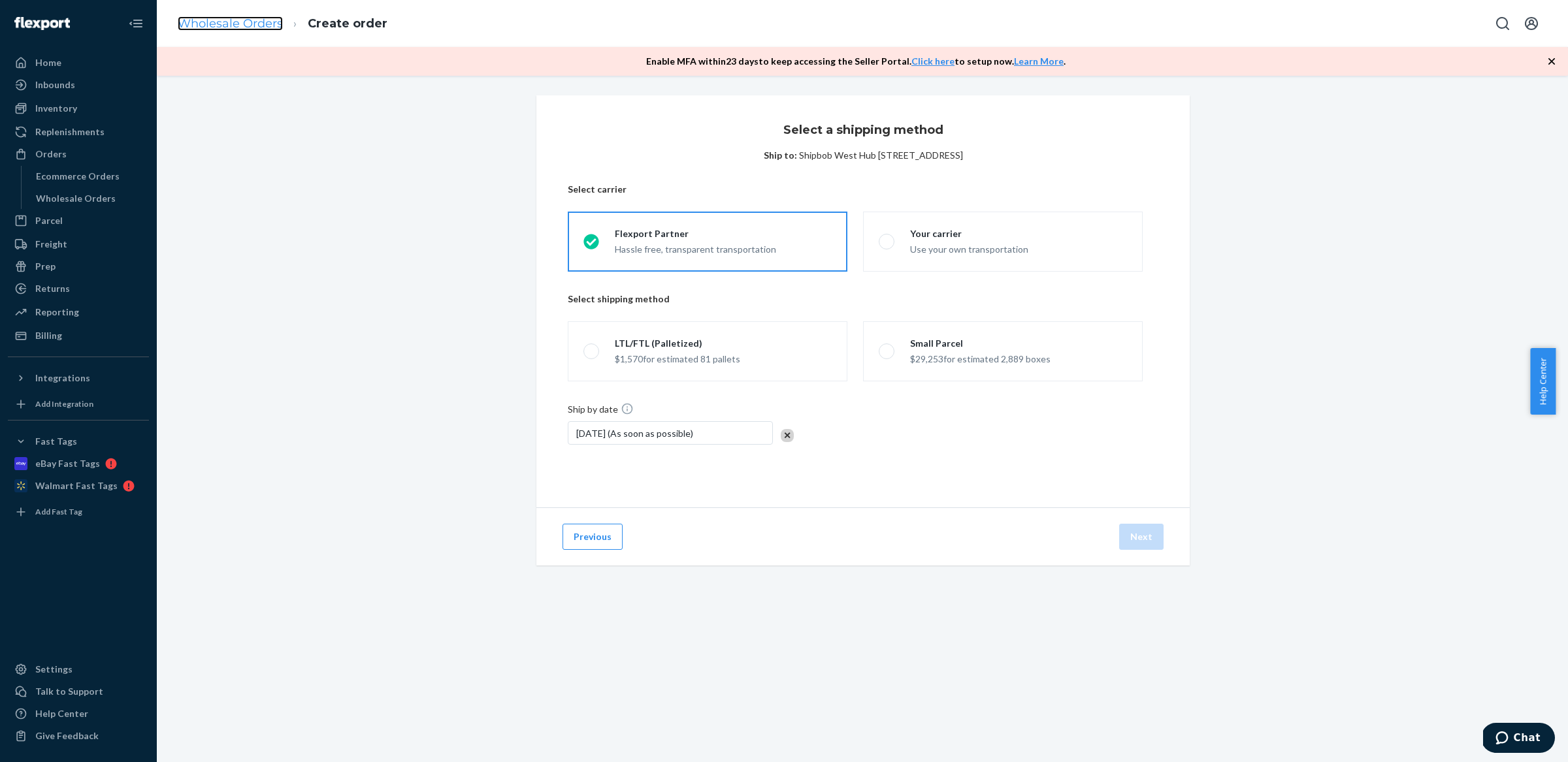
click at [223, 23] on link "Wholesale Orders" at bounding box center [230, 23] width 105 height 14
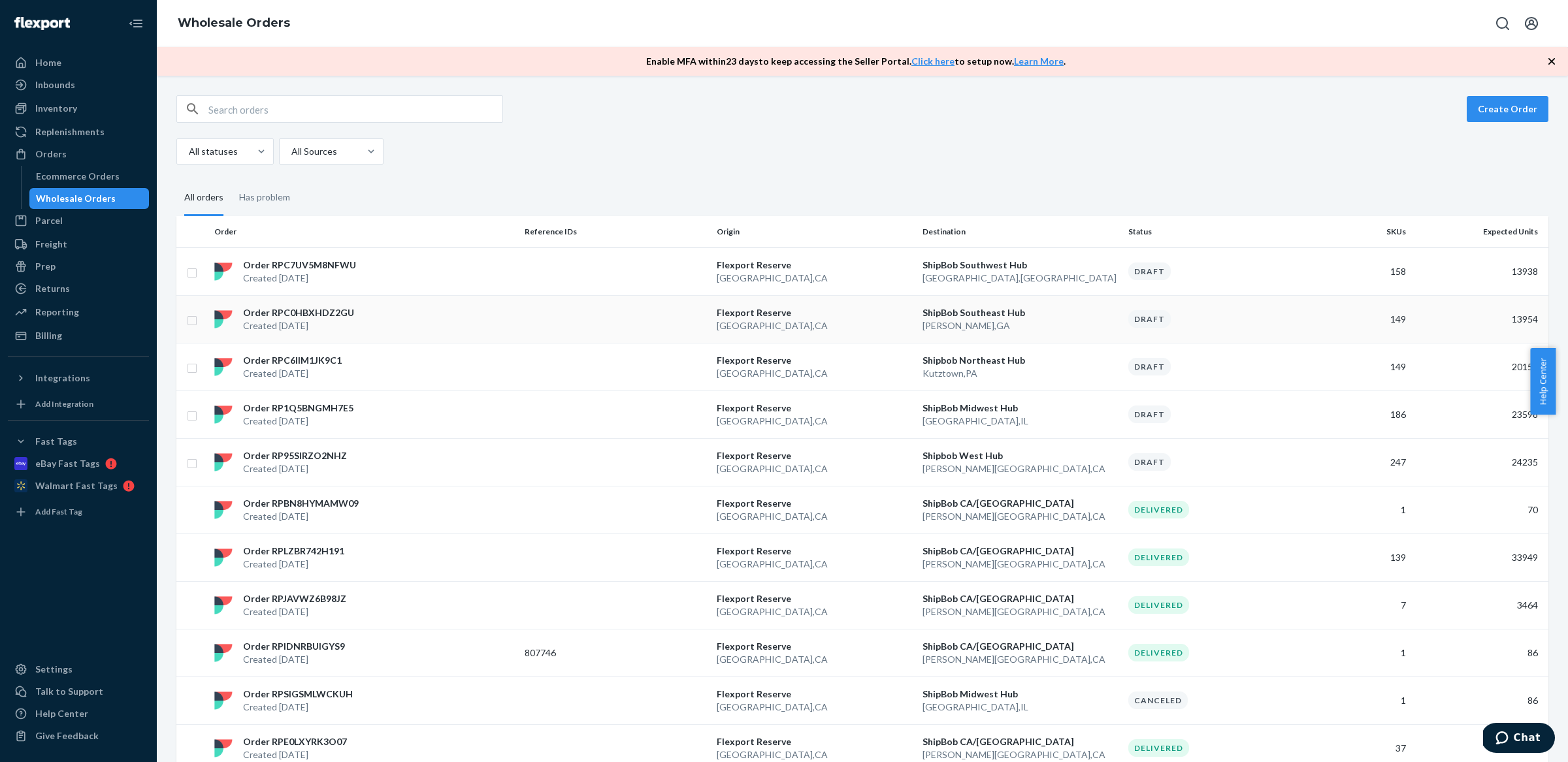
click at [511, 316] on div "Order RPC0HBXHDZ2GU Created Sep 18, 2025" at bounding box center [364, 319] width 310 height 26
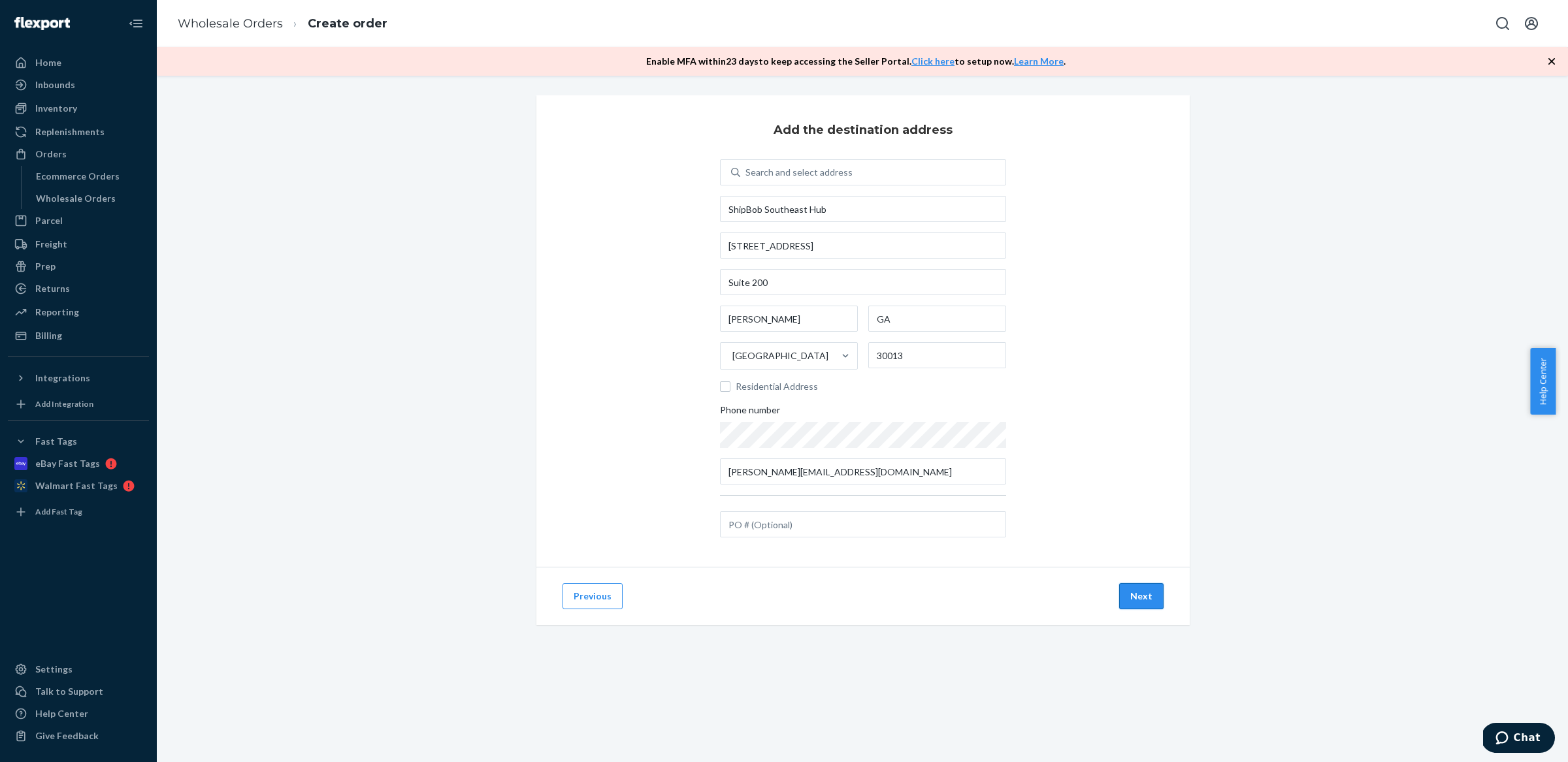
click at [1143, 599] on button "Next" at bounding box center [1141, 596] width 44 height 26
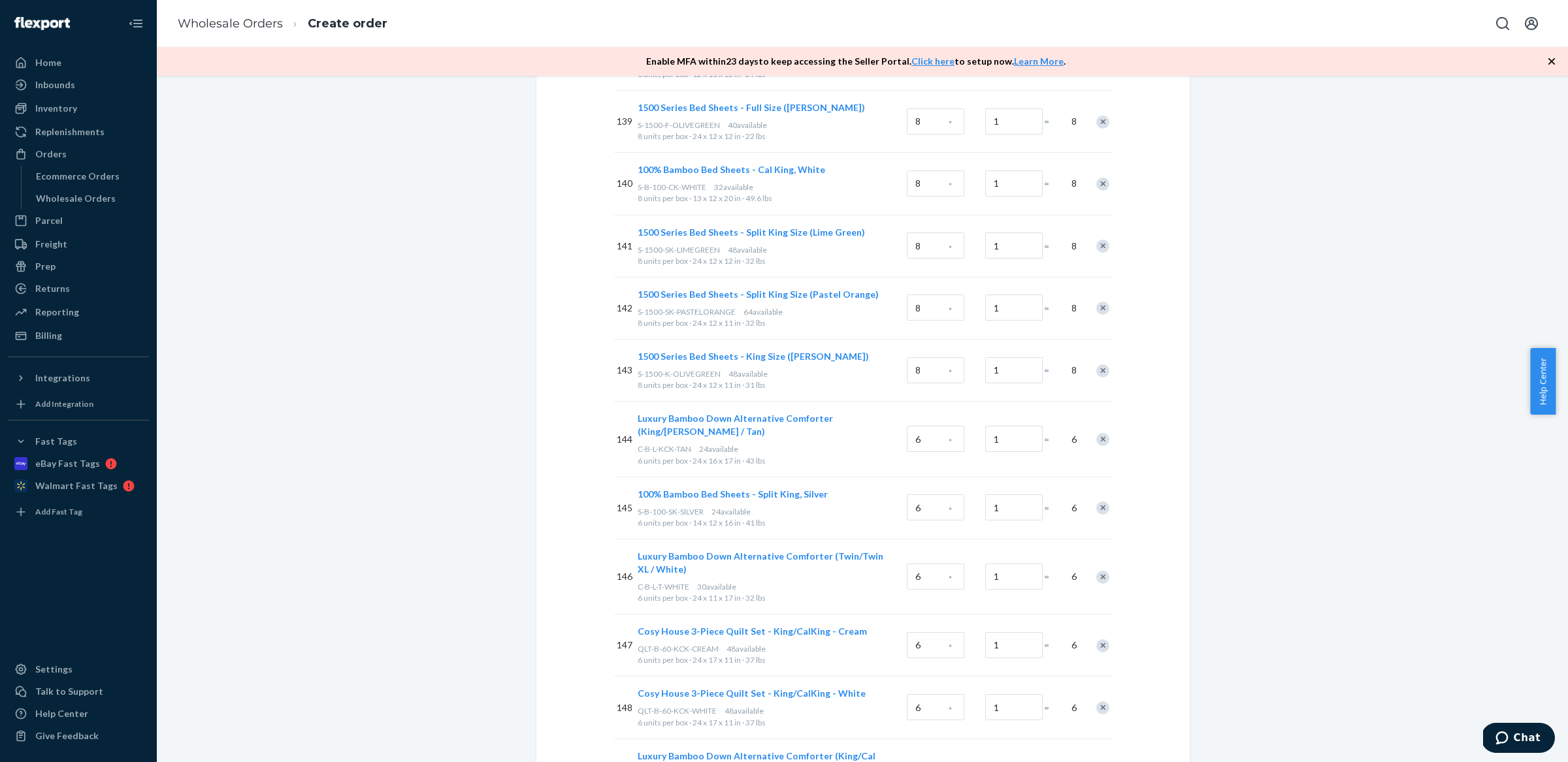
scroll to position [9086, 0]
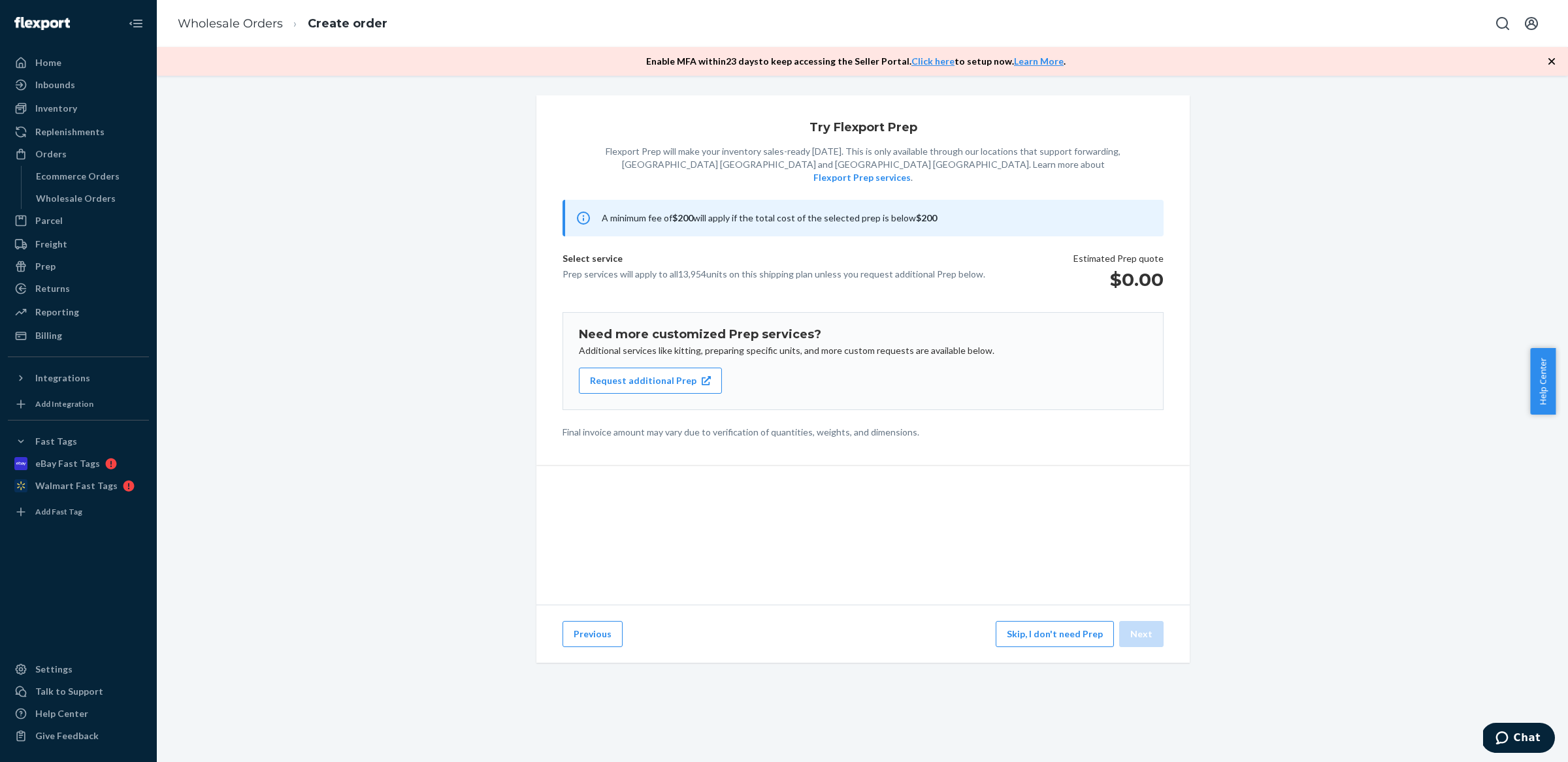
scroll to position [0, 0]
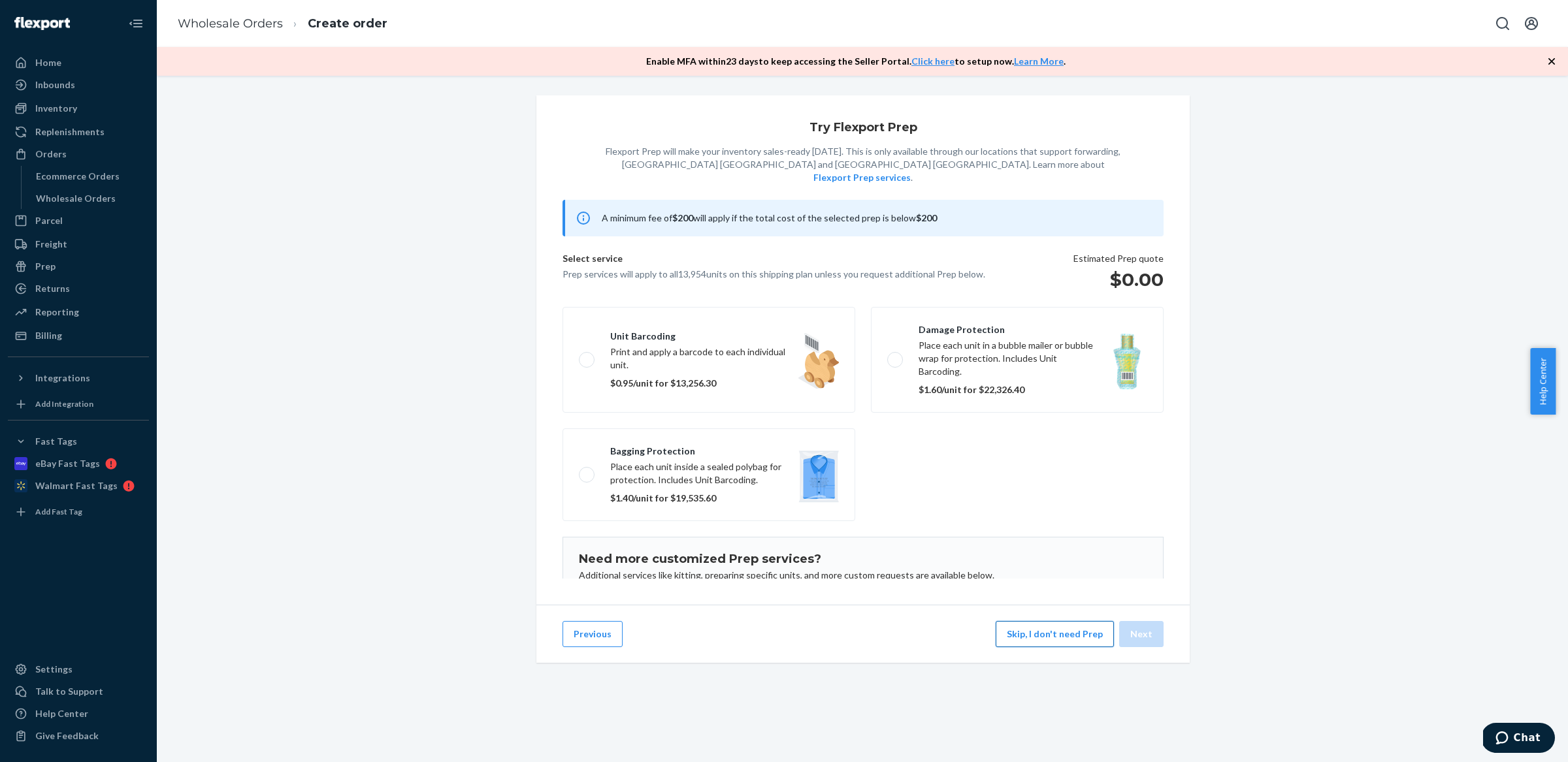
click at [1038, 647] on button "Skip, I don't need Prep" at bounding box center [1055, 634] width 118 height 26
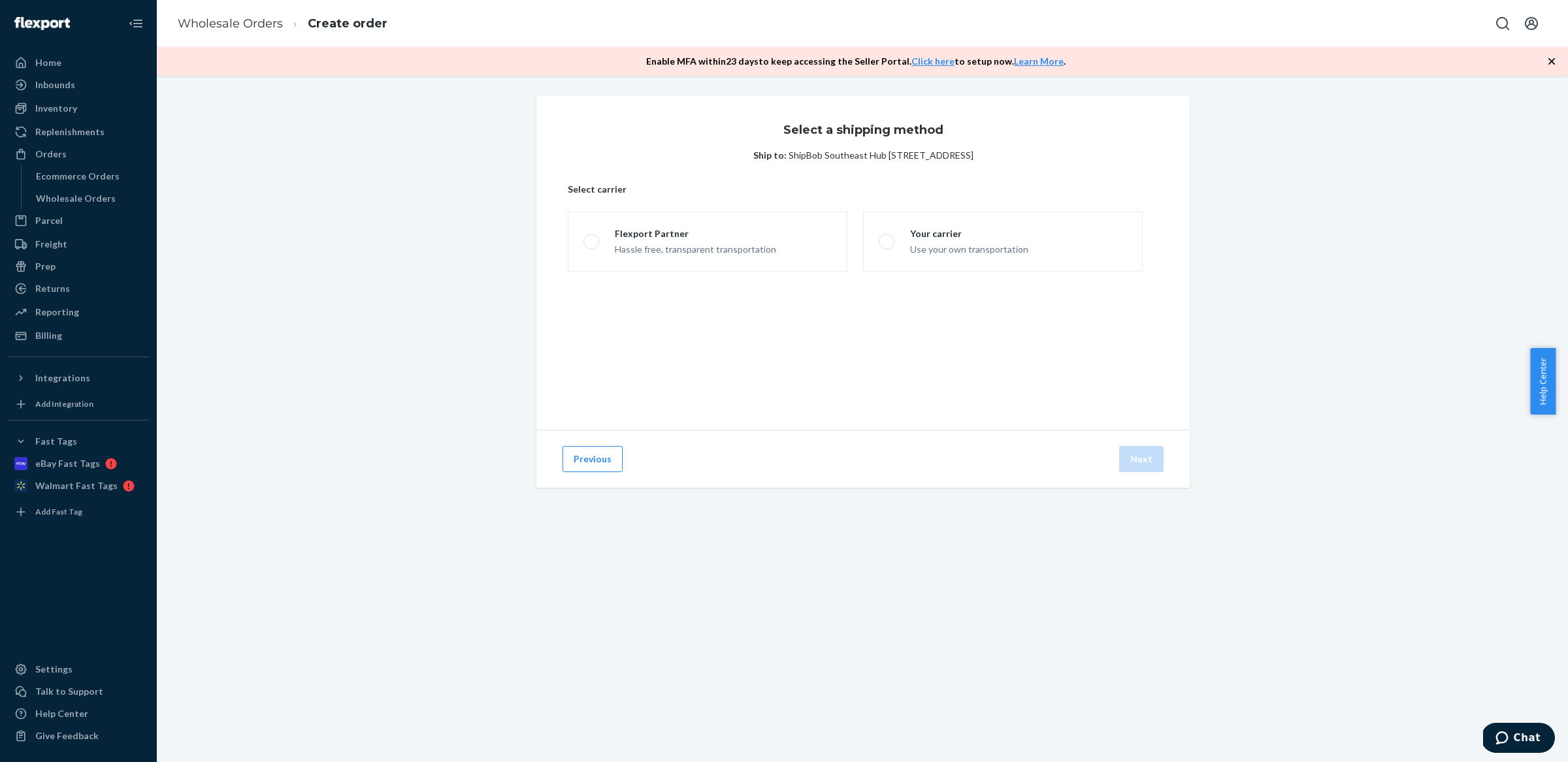
click at [661, 209] on fieldset "Flexport Partner Hassle free, transparent transportation Your carrier Use your …" at bounding box center [855, 241] width 591 height 70
click at [686, 236] on div "Flexport Partner" at bounding box center [695, 234] width 161 height 13
click at [592, 237] on input "Flexport Partner Hassle free, transparent transportation" at bounding box center [587, 242] width 9 height 9
radio input "true"
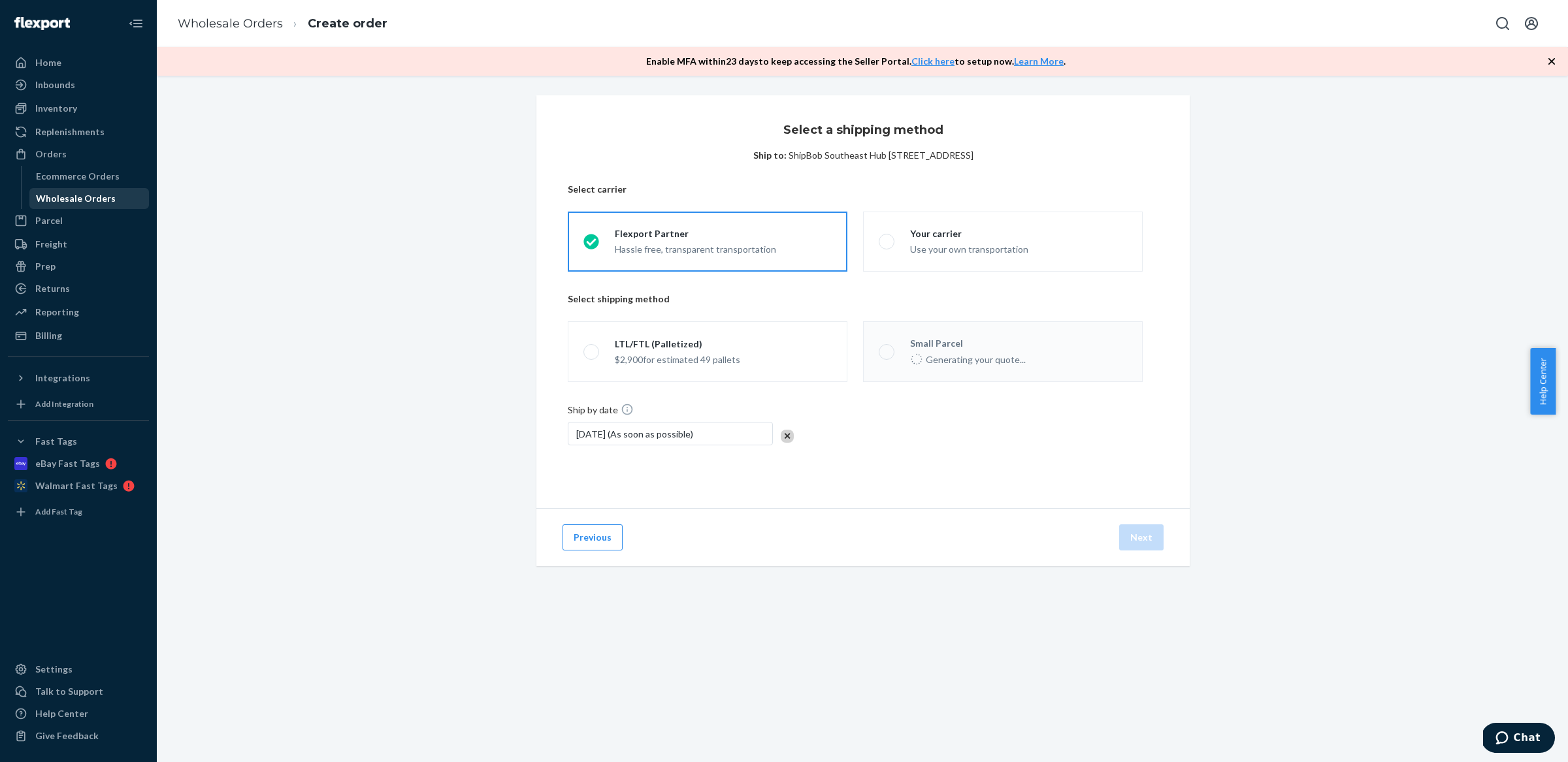
click at [105, 198] on div "Wholesale Orders" at bounding box center [76, 198] width 80 height 13
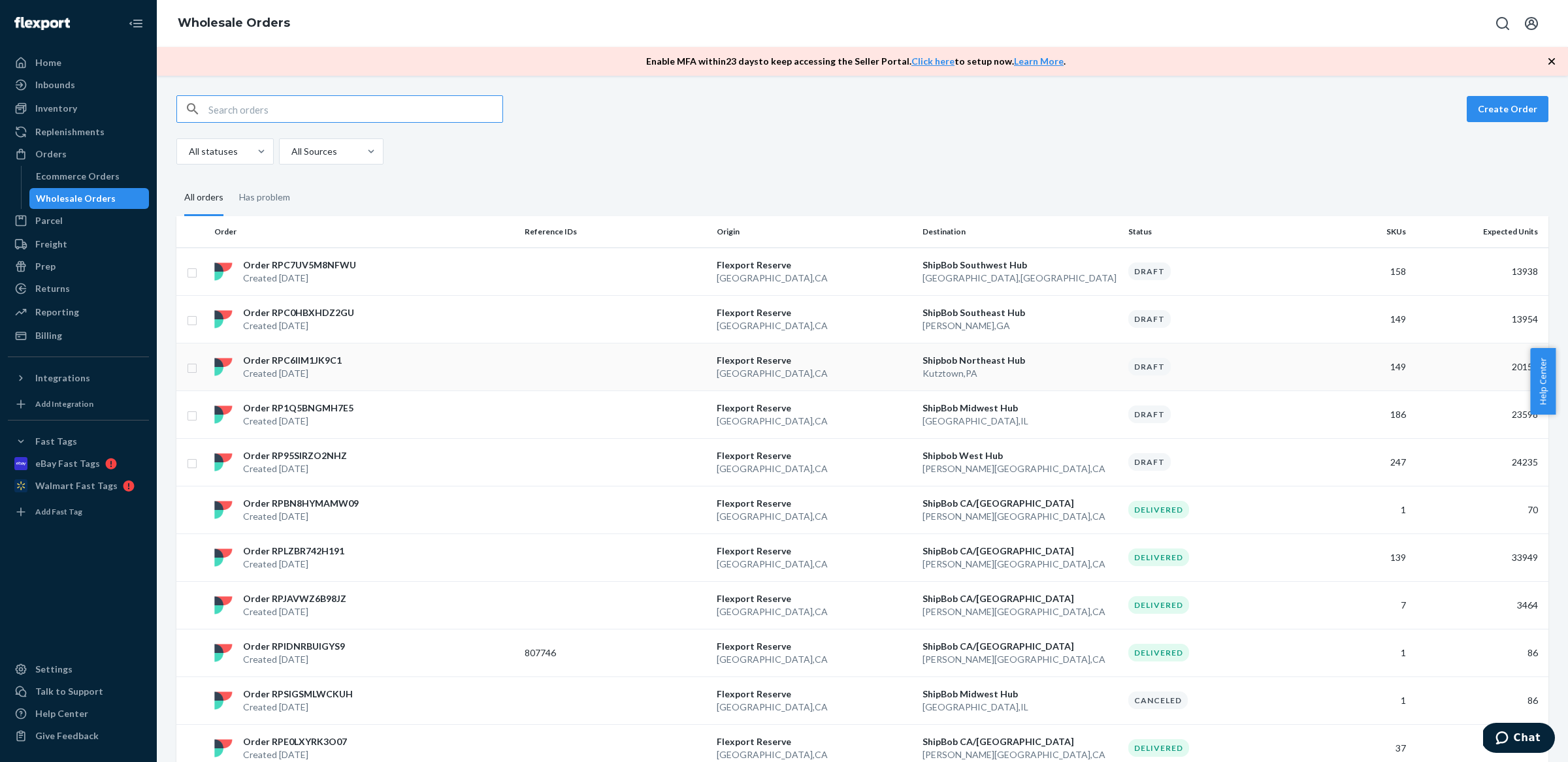
click at [994, 367] on p "Kutztown , PA" at bounding box center [1020, 373] width 196 height 13
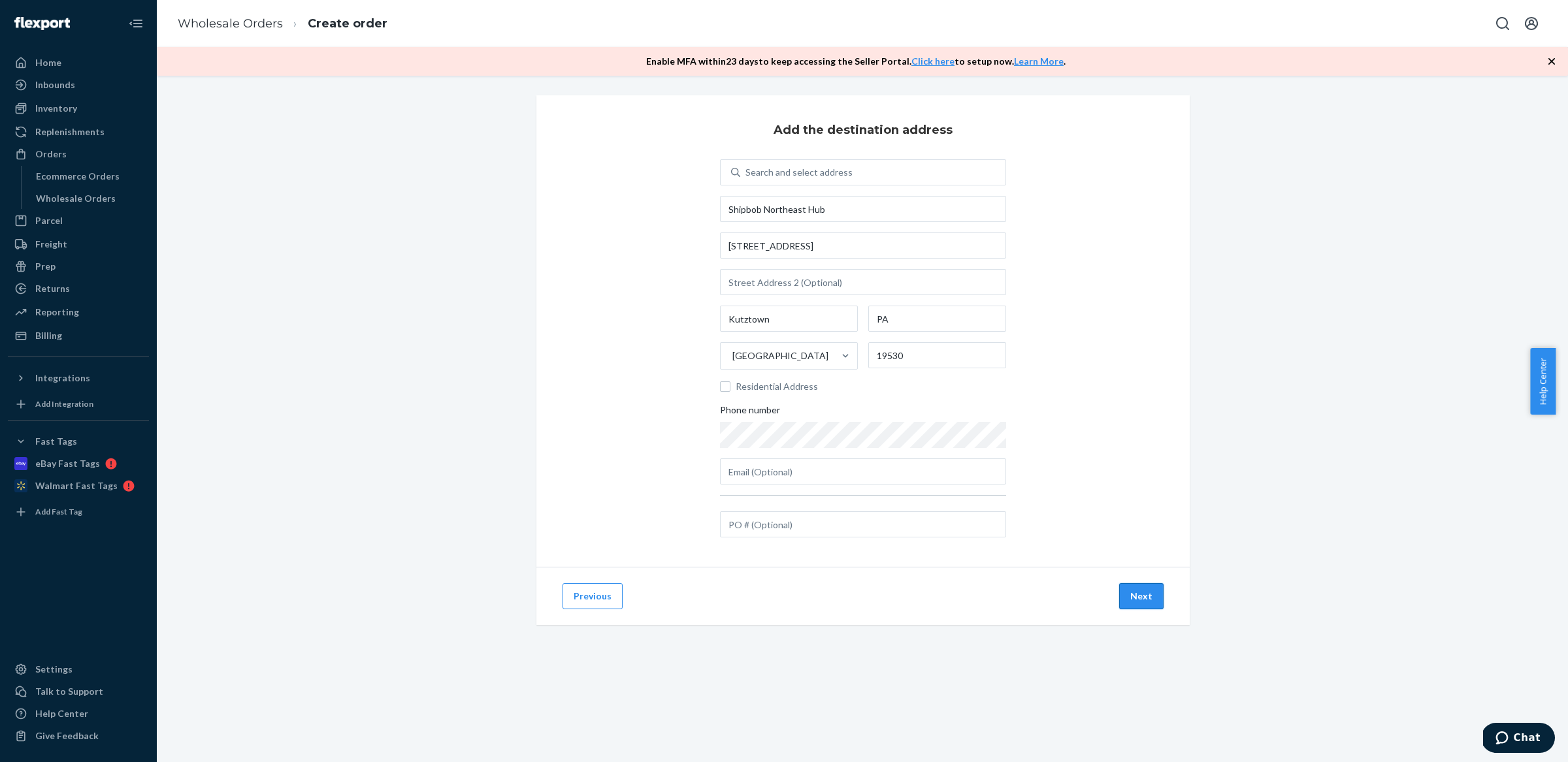
click at [1138, 603] on button "Next" at bounding box center [1141, 596] width 44 height 26
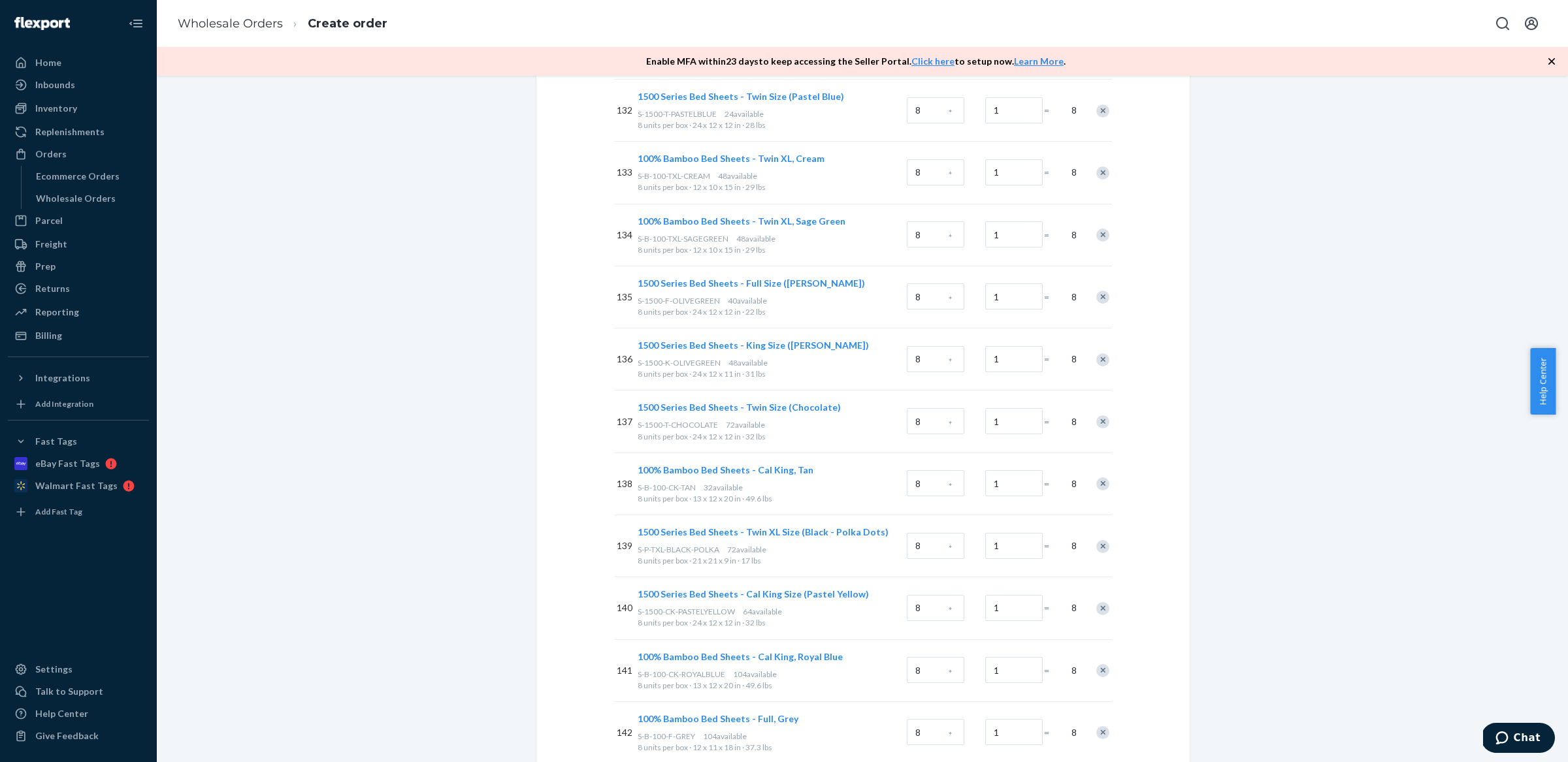
scroll to position [9073, 0]
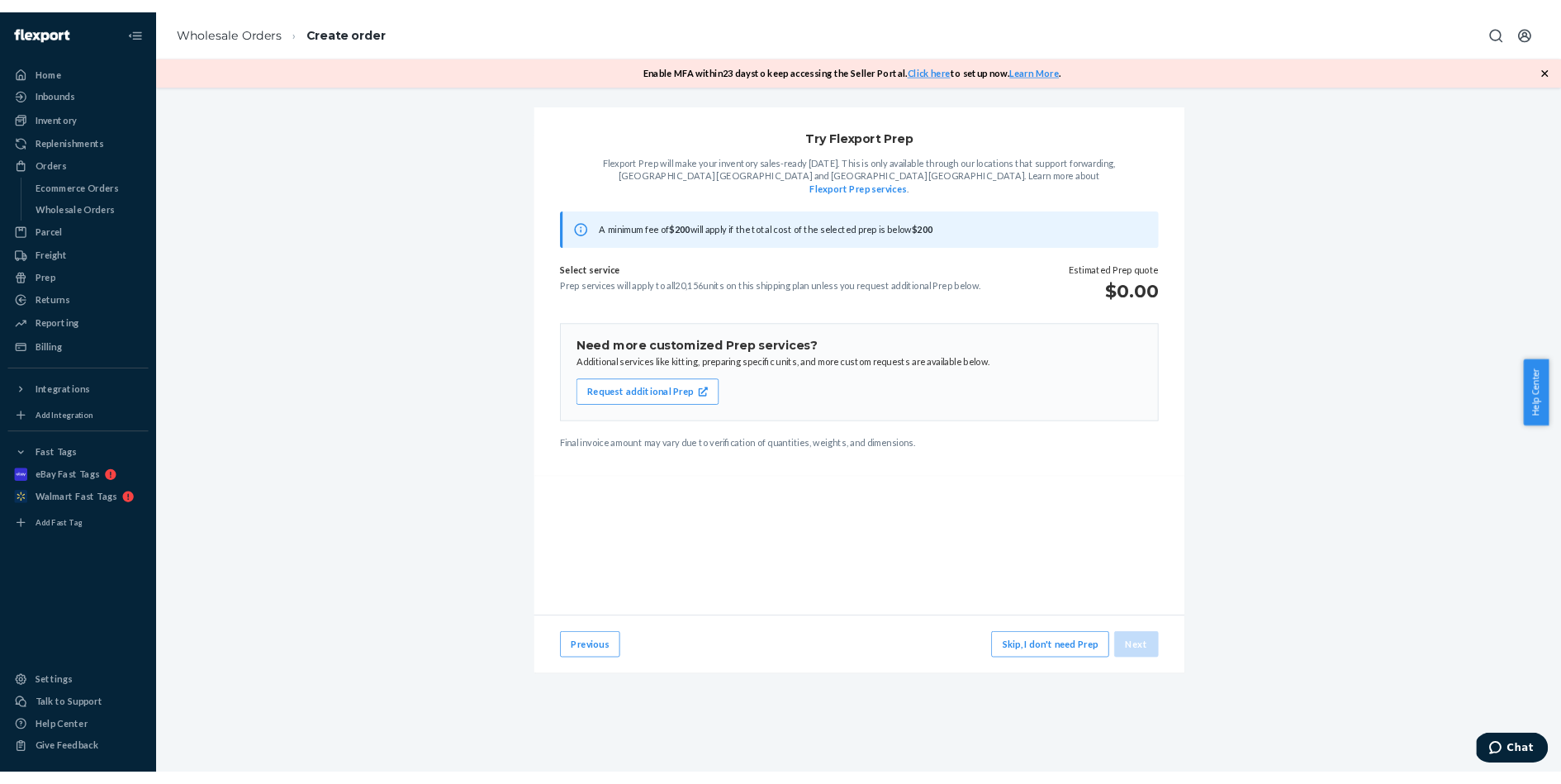
scroll to position [0, 0]
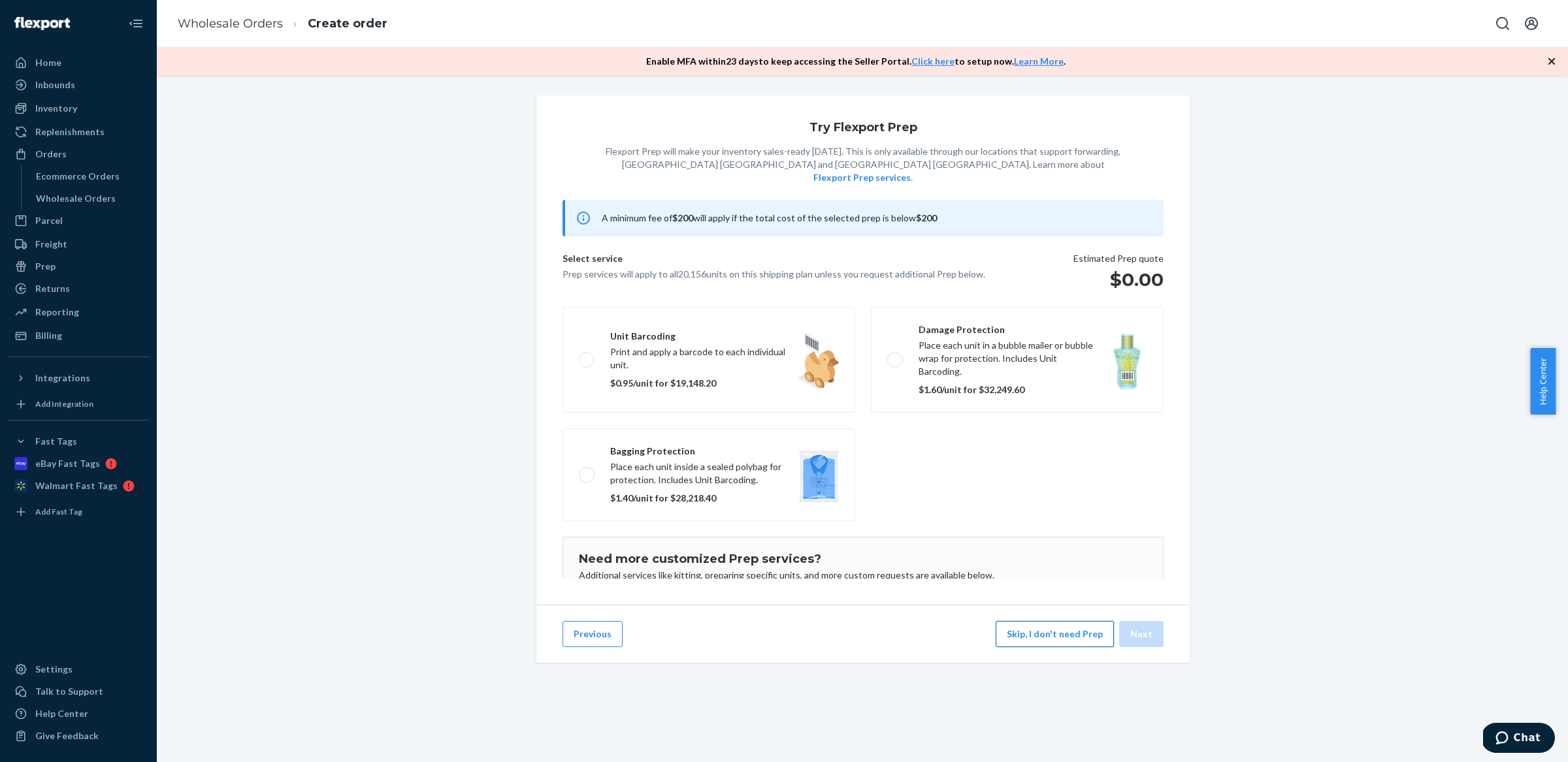
click at [1062, 647] on button "Skip, I don't need Prep" at bounding box center [1055, 634] width 118 height 26
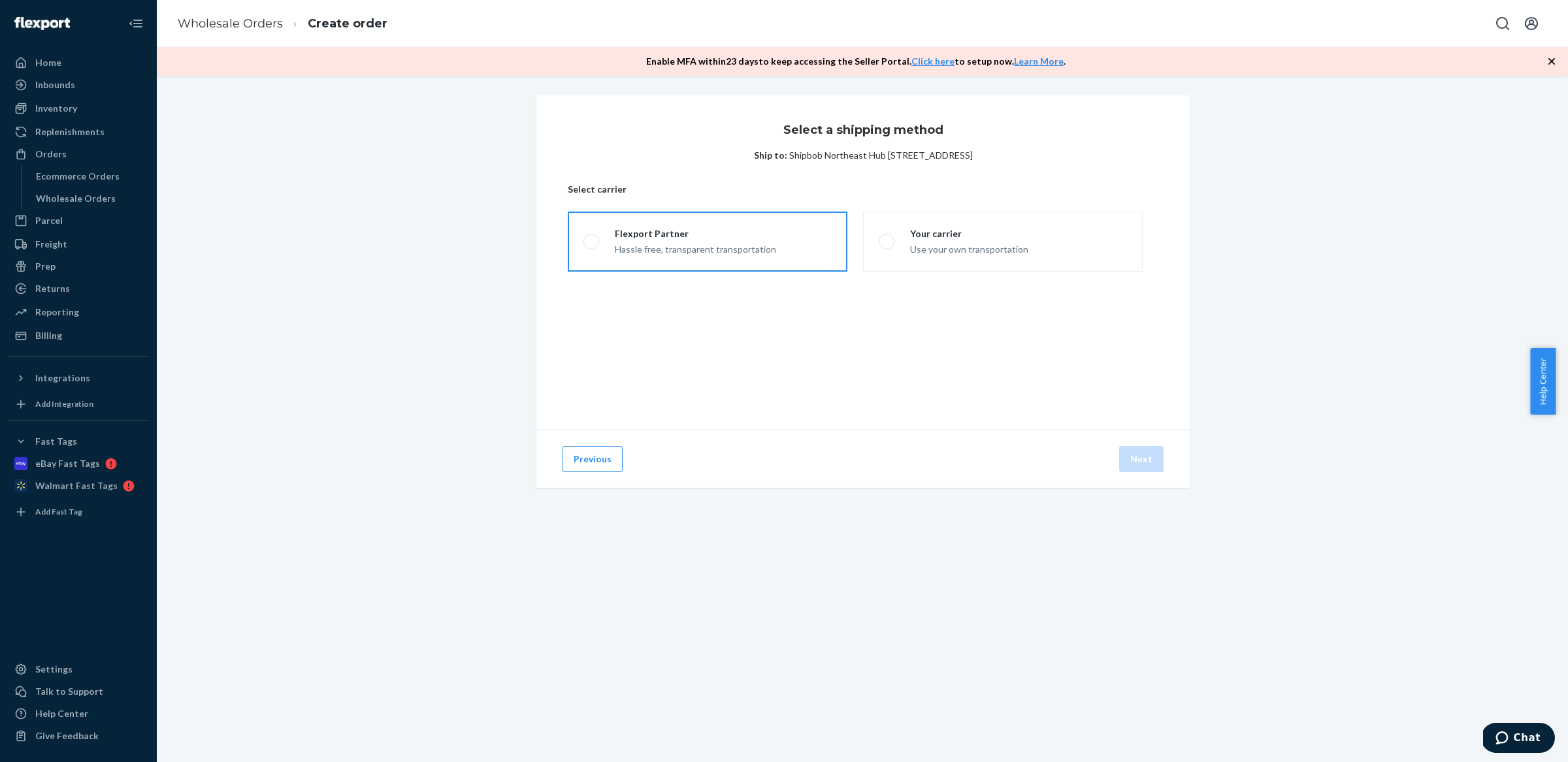
click at [691, 232] on div "Flexport Partner" at bounding box center [695, 234] width 161 height 13
click at [592, 237] on input "Flexport Partner Hassle free, transparent transportation" at bounding box center [587, 242] width 9 height 9
radio input "true"
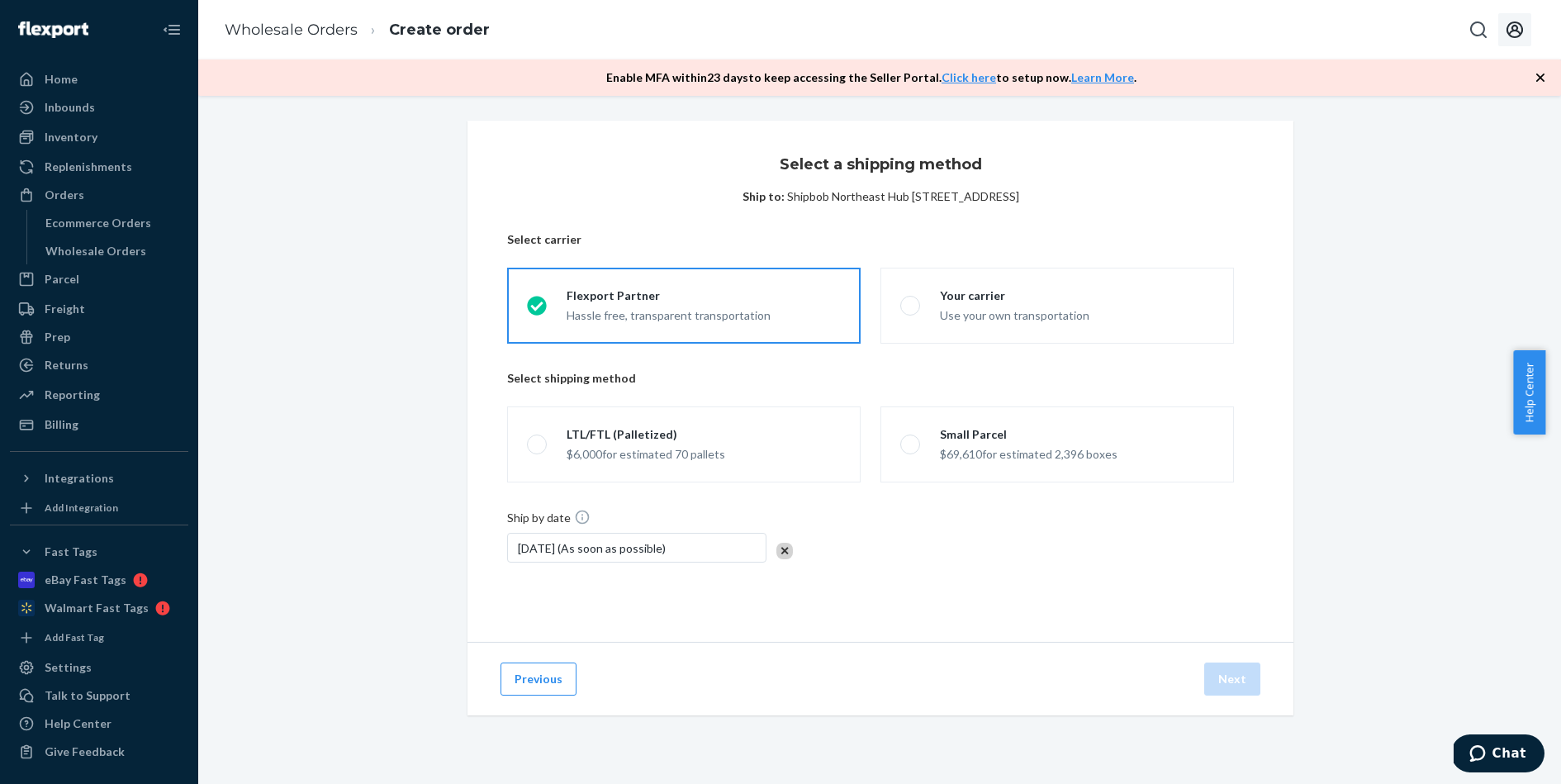
click at [1514, 33] on icon "Open account menu" at bounding box center [1515, 30] width 20 height 20
click at [1195, 50] on div "Log out" at bounding box center [1175, 42] width 40 height 16
